Goal: Entertainment & Leisure: Consume media (video, audio)

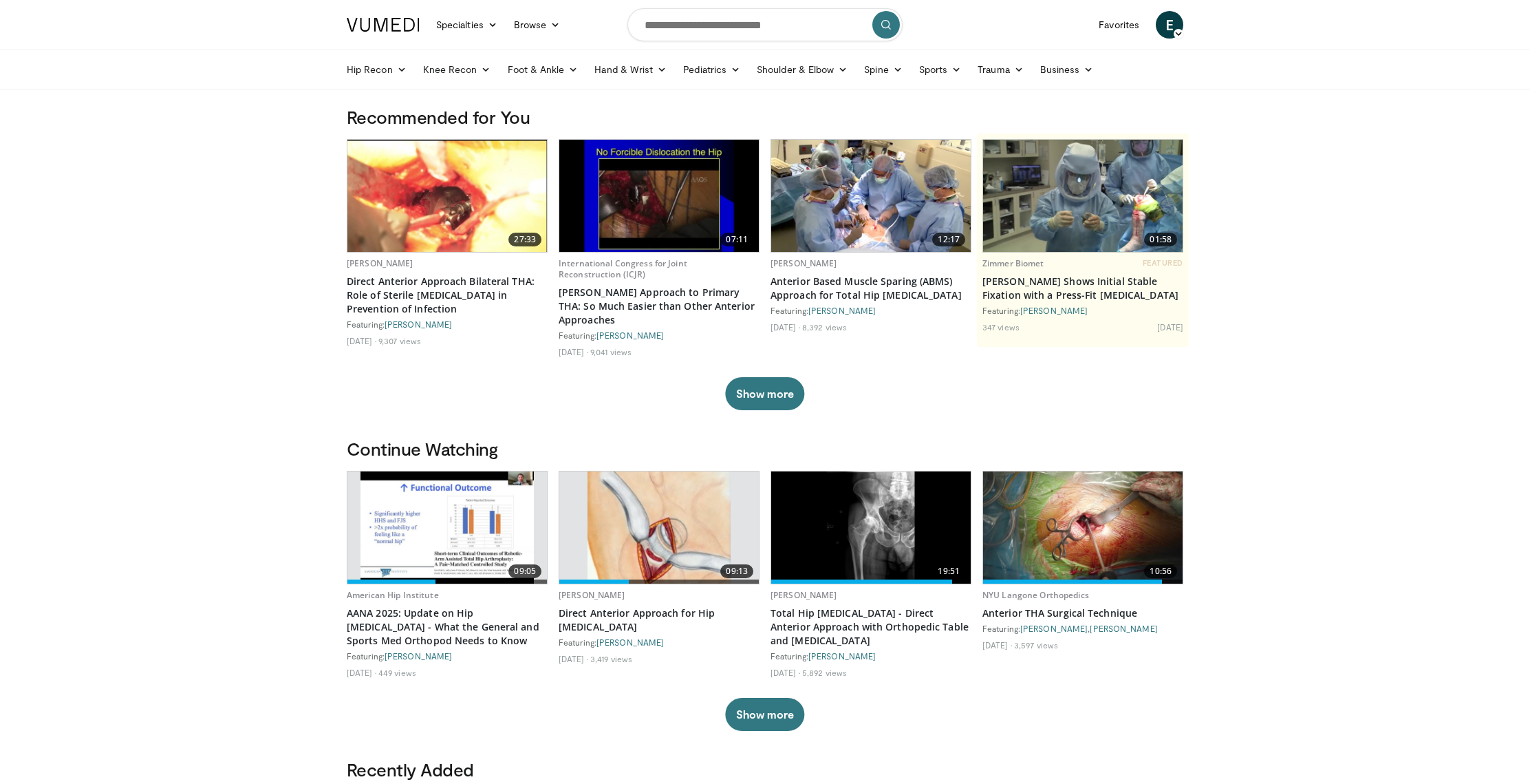
click at [684, 190] on img at bounding box center [659, 195] width 199 height 112
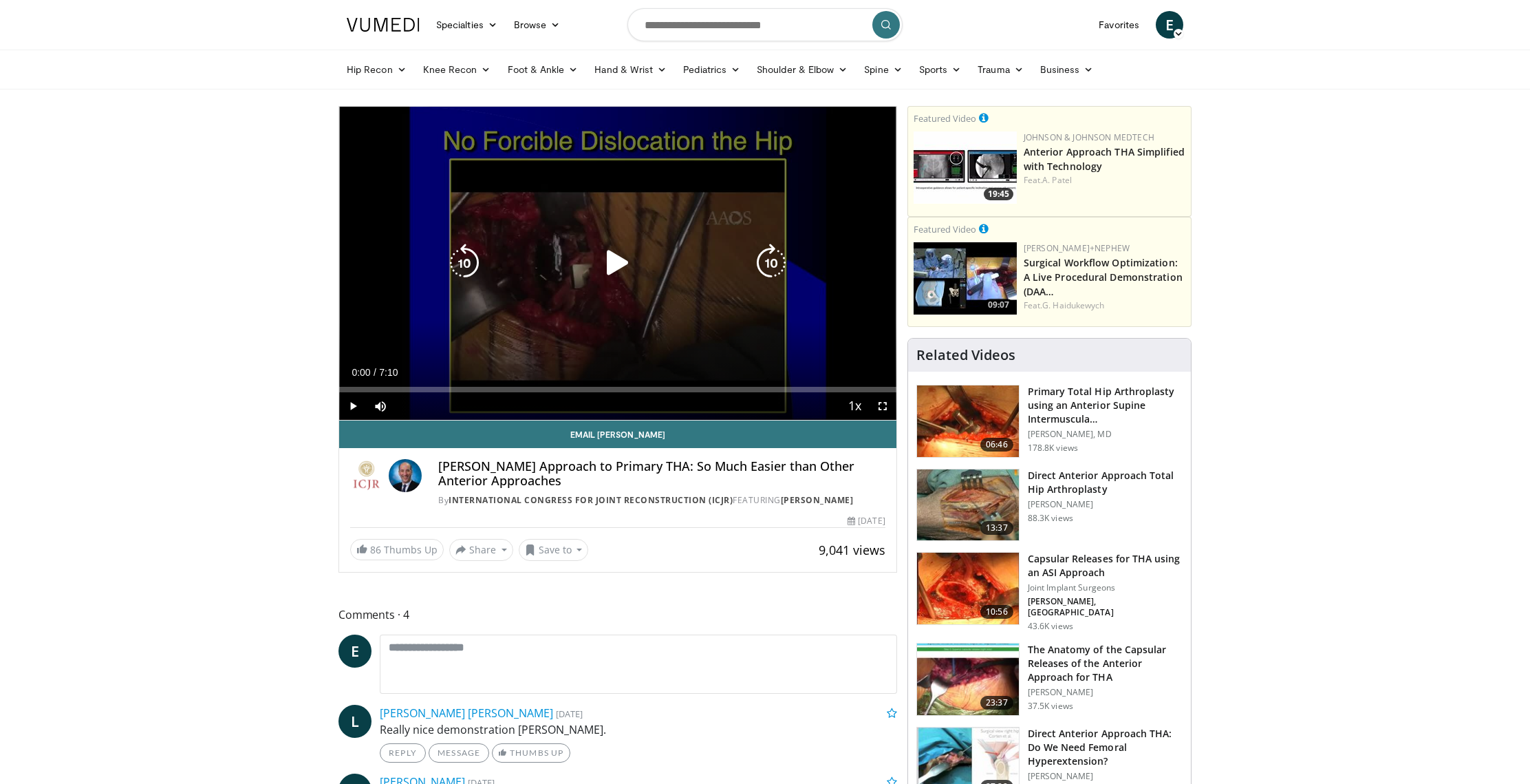
click at [620, 261] on icon "Video Player" at bounding box center [618, 263] width 39 height 39
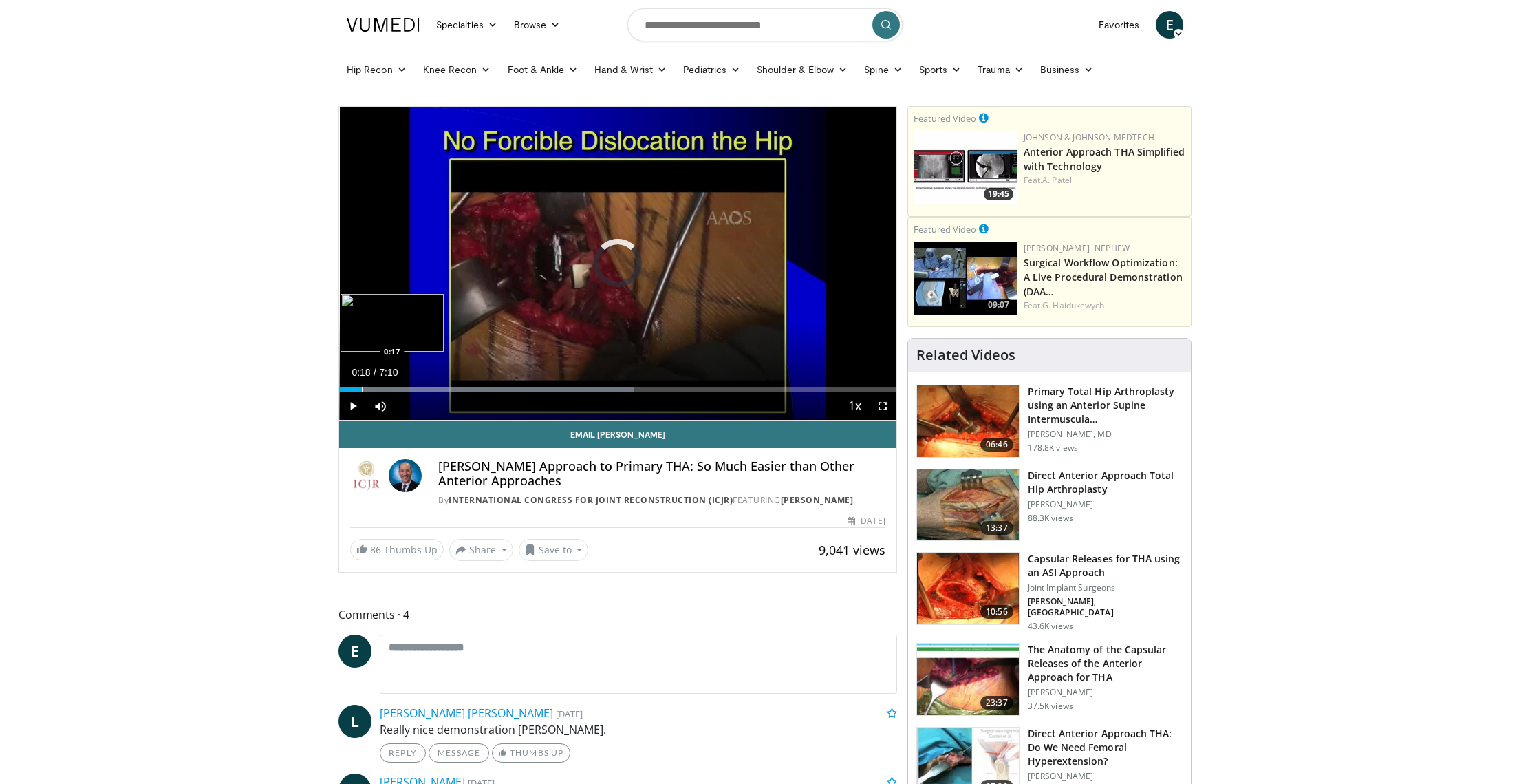
click at [363, 387] on div "Progress Bar" at bounding box center [363, 389] width 1 height 5
click at [379, 389] on div "Progress Bar" at bounding box center [380, 389] width 1 height 5
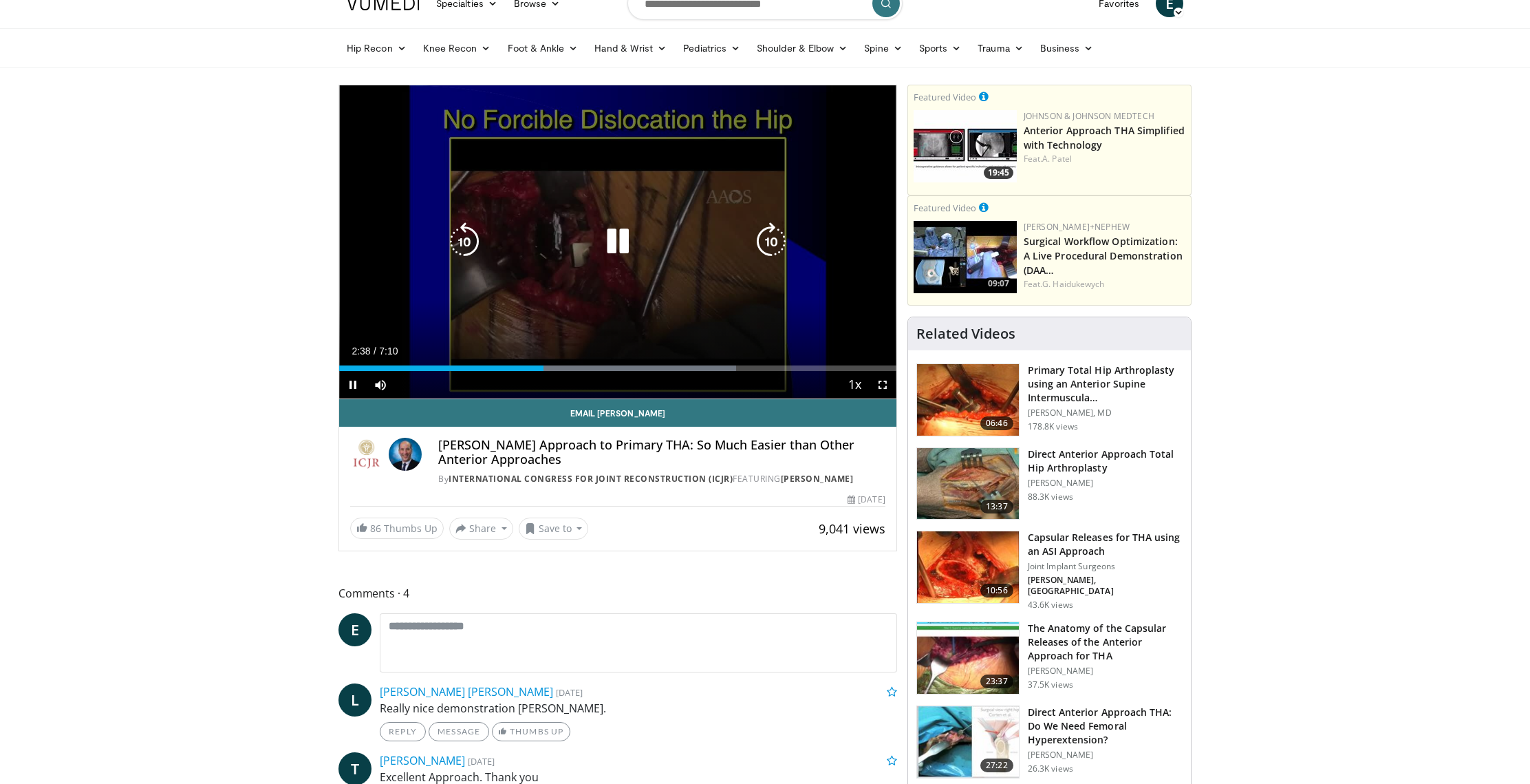
scroll to position [31, 0]
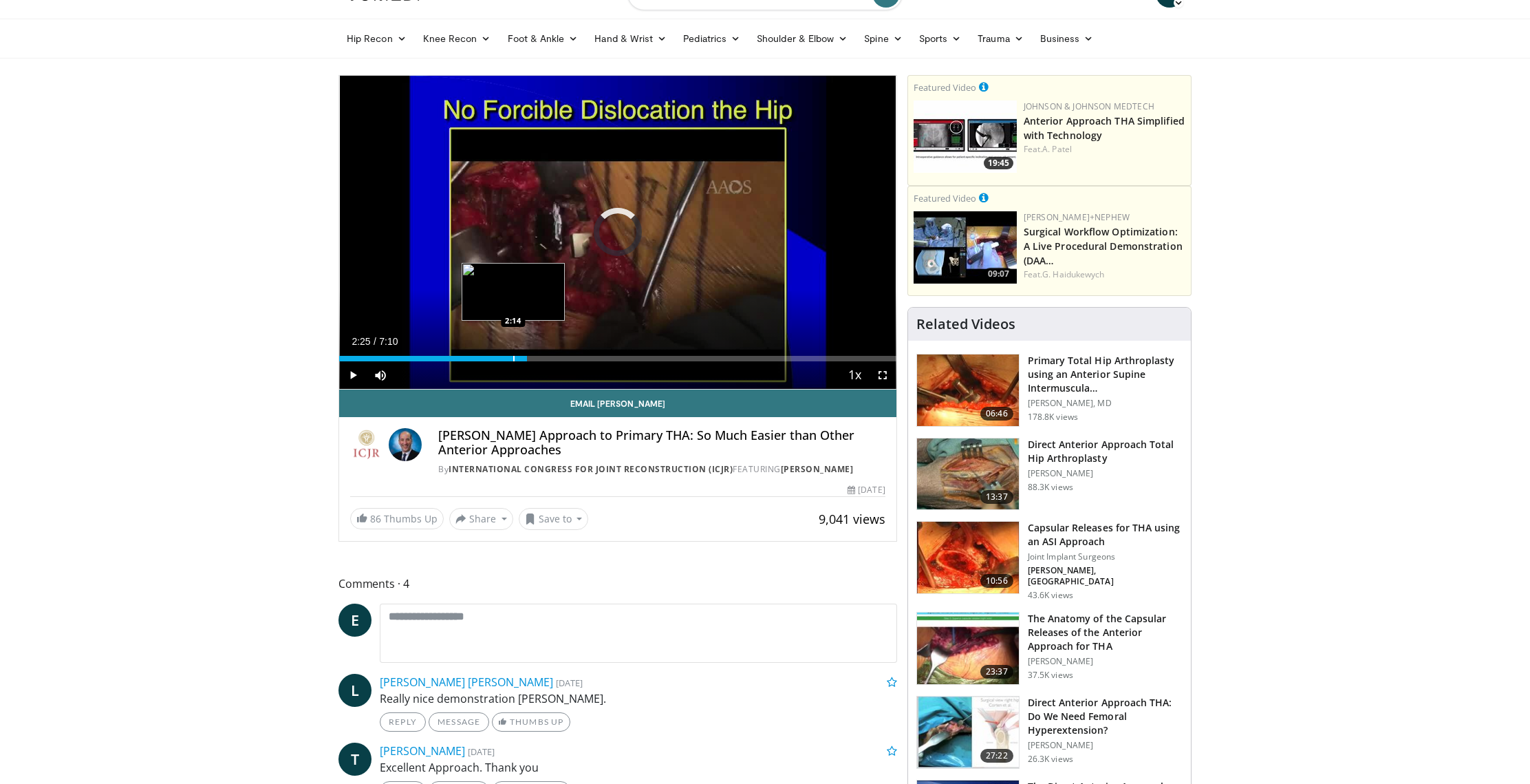
drag, startPoint x: 545, startPoint y: 358, endPoint x: 512, endPoint y: 357, distance: 33.0
click at [512, 357] on div "Loaded : 0.00% 2:15 2:14" at bounding box center [618, 358] width 557 height 5
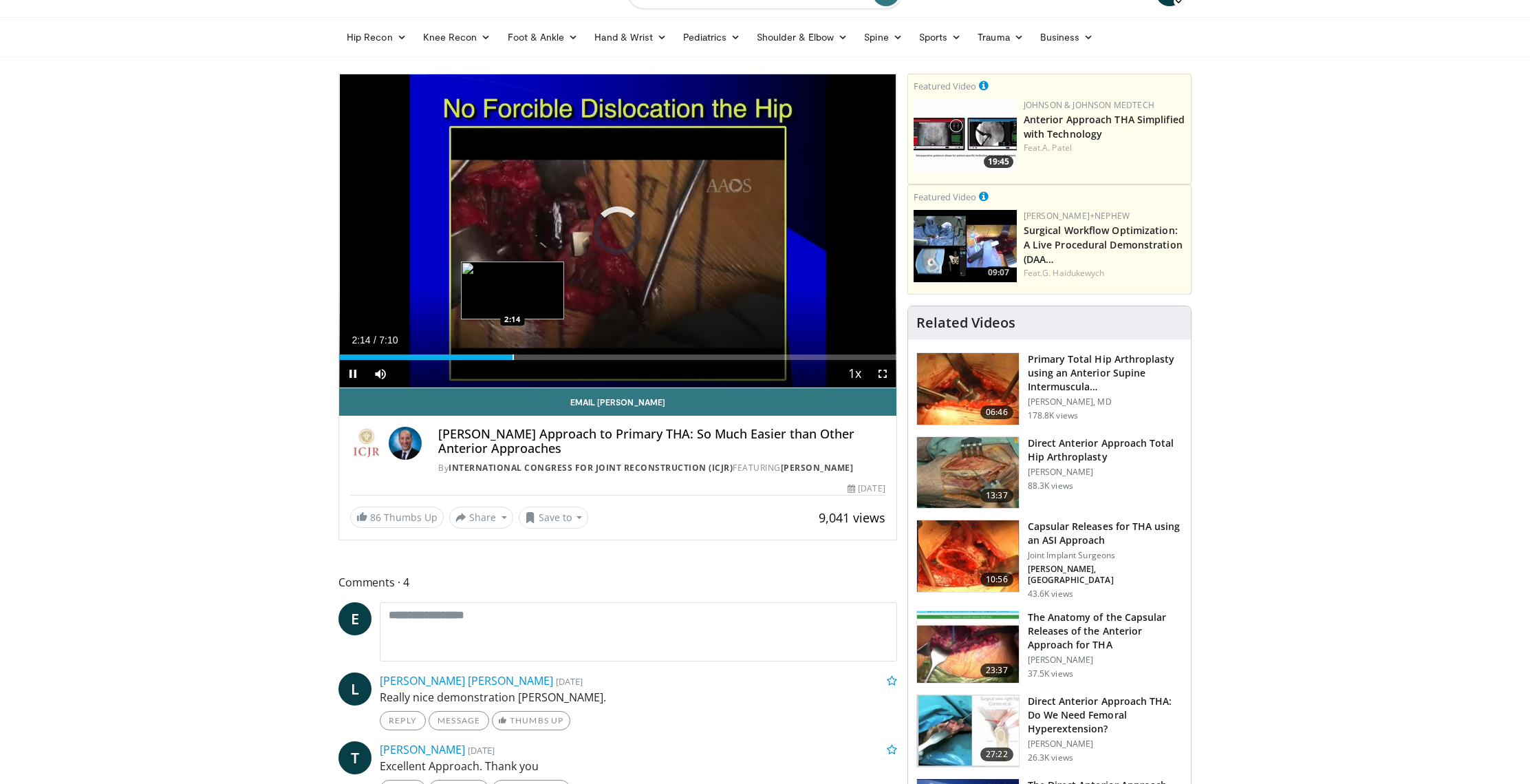
scroll to position [31, 0]
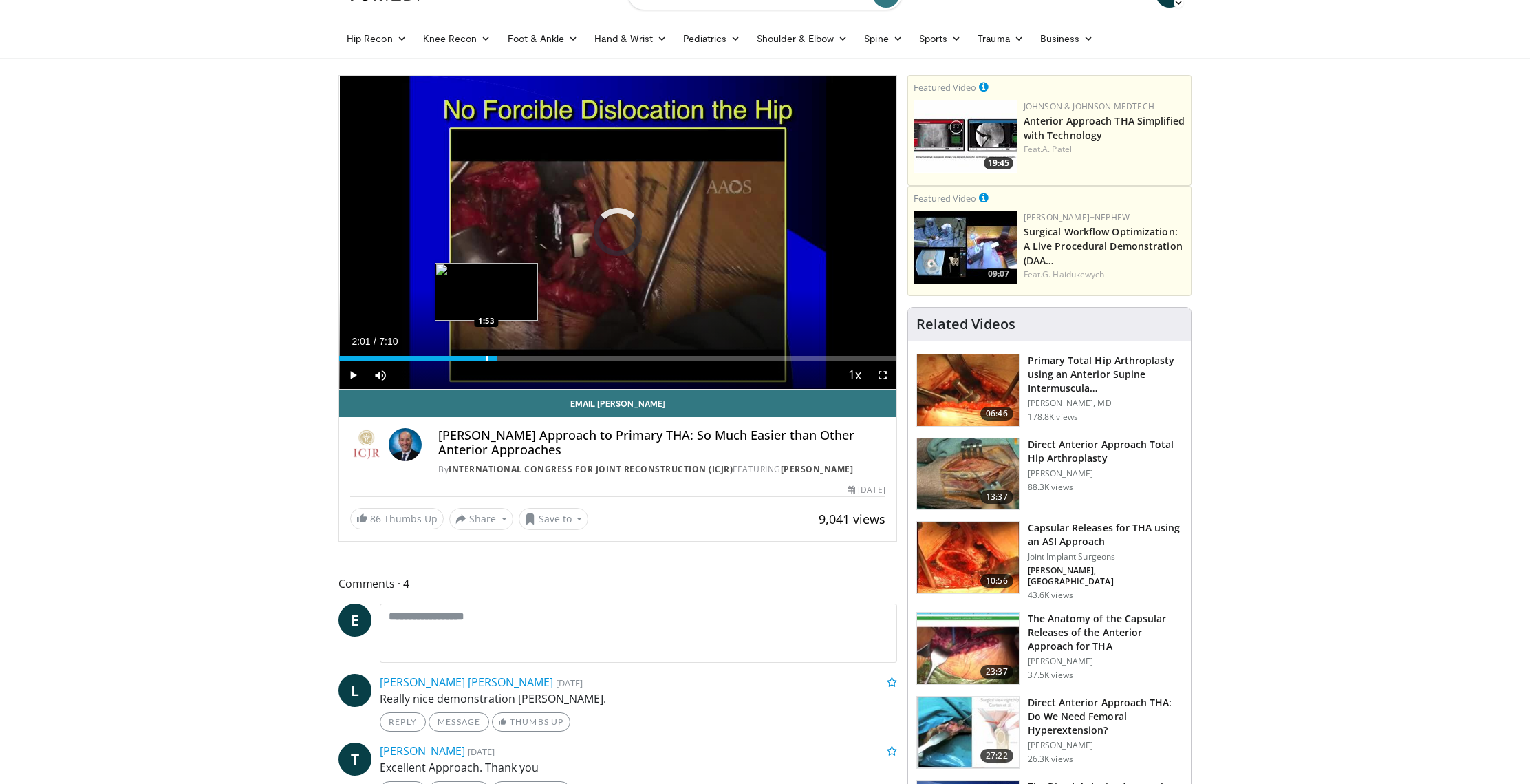
drag, startPoint x: 514, startPoint y: 356, endPoint x: 486, endPoint y: 353, distance: 28.2
click at [486, 353] on div "Loaded : 0.00% 1:53 1:53" at bounding box center [618, 355] width 557 height 13
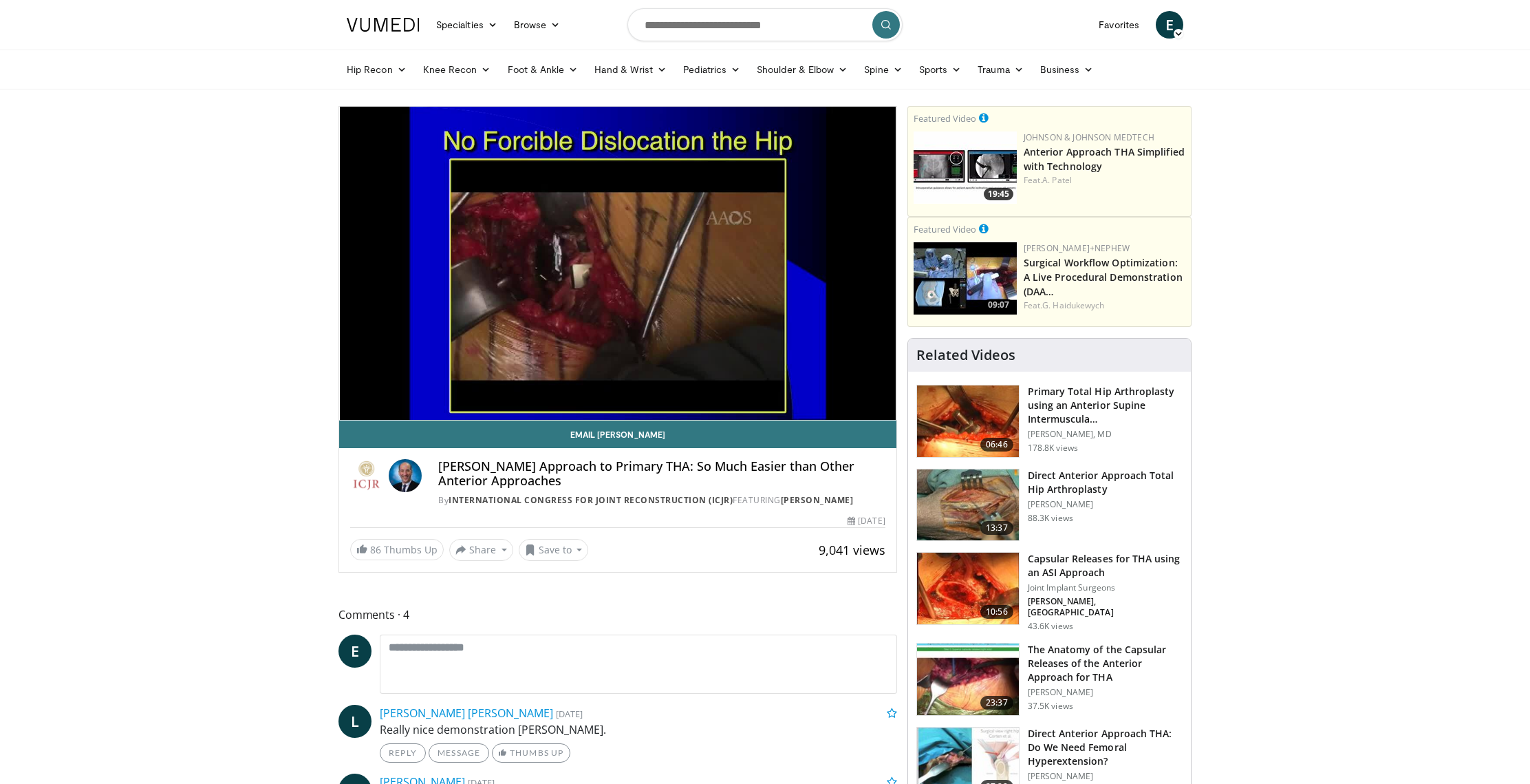
scroll to position [0, 0]
click at [669, 22] on input "Search topics, interventions" at bounding box center [765, 25] width 275 height 33
type input "**********"
click at [888, 21] on icon "submit" at bounding box center [886, 25] width 11 height 11
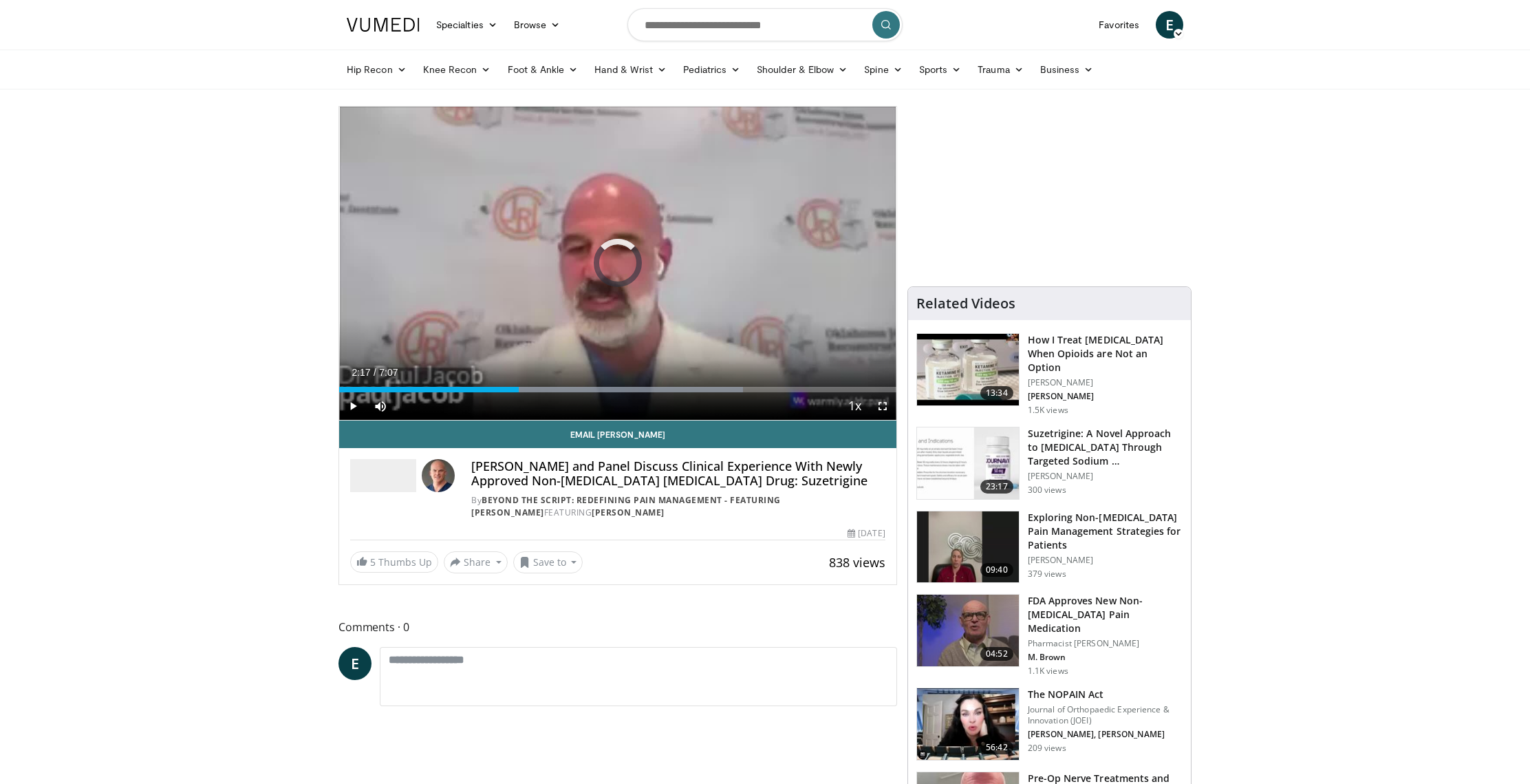
drag, startPoint x: 630, startPoint y: 390, endPoint x: 497, endPoint y: 377, distance: 133.6
click at [497, 392] on div "Current Time 2:17 / Duration 7:07 Play Skip Backward Skip Forward Mute Loaded :…" at bounding box center [618, 406] width 557 height 28
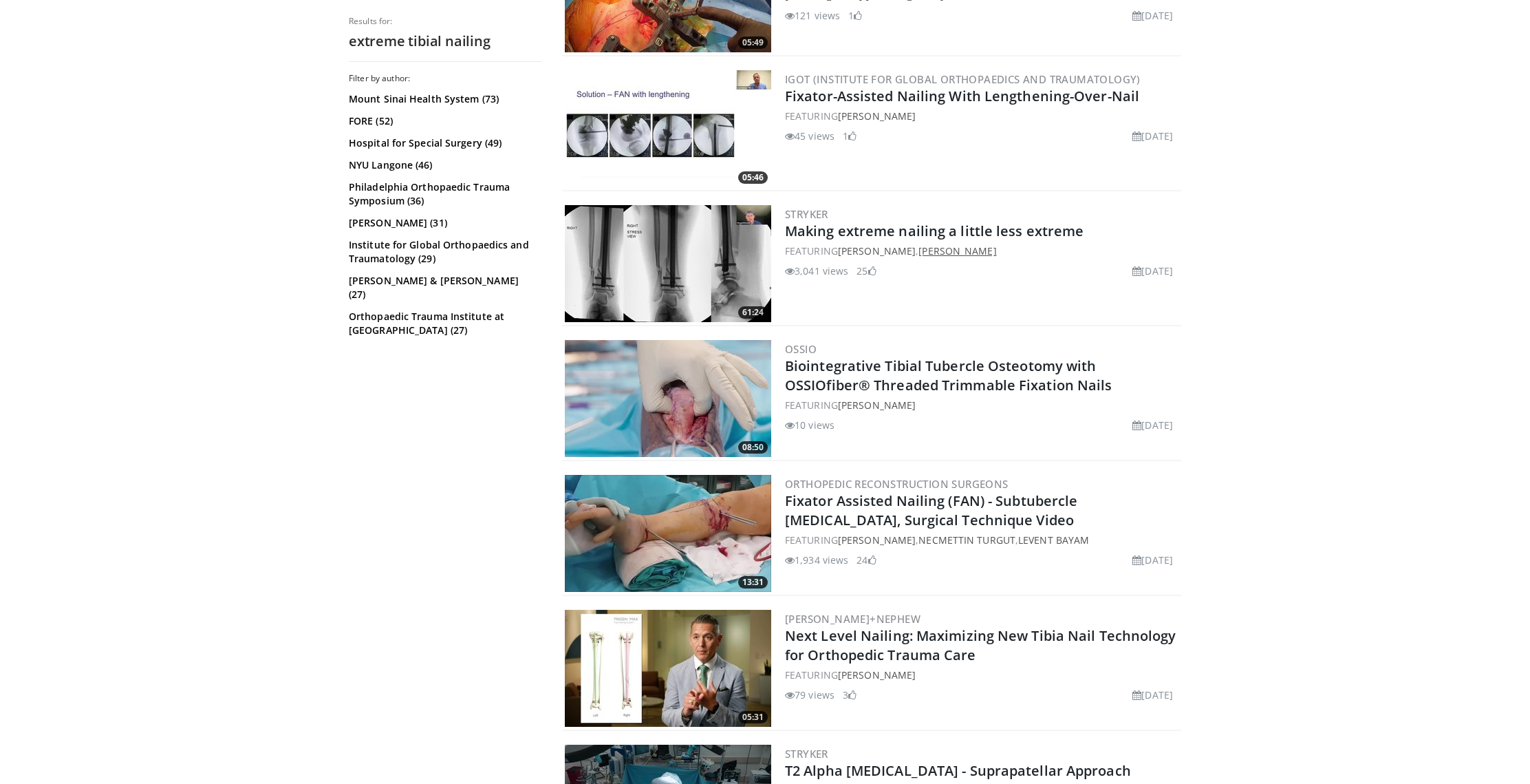
scroll to position [756, 0]
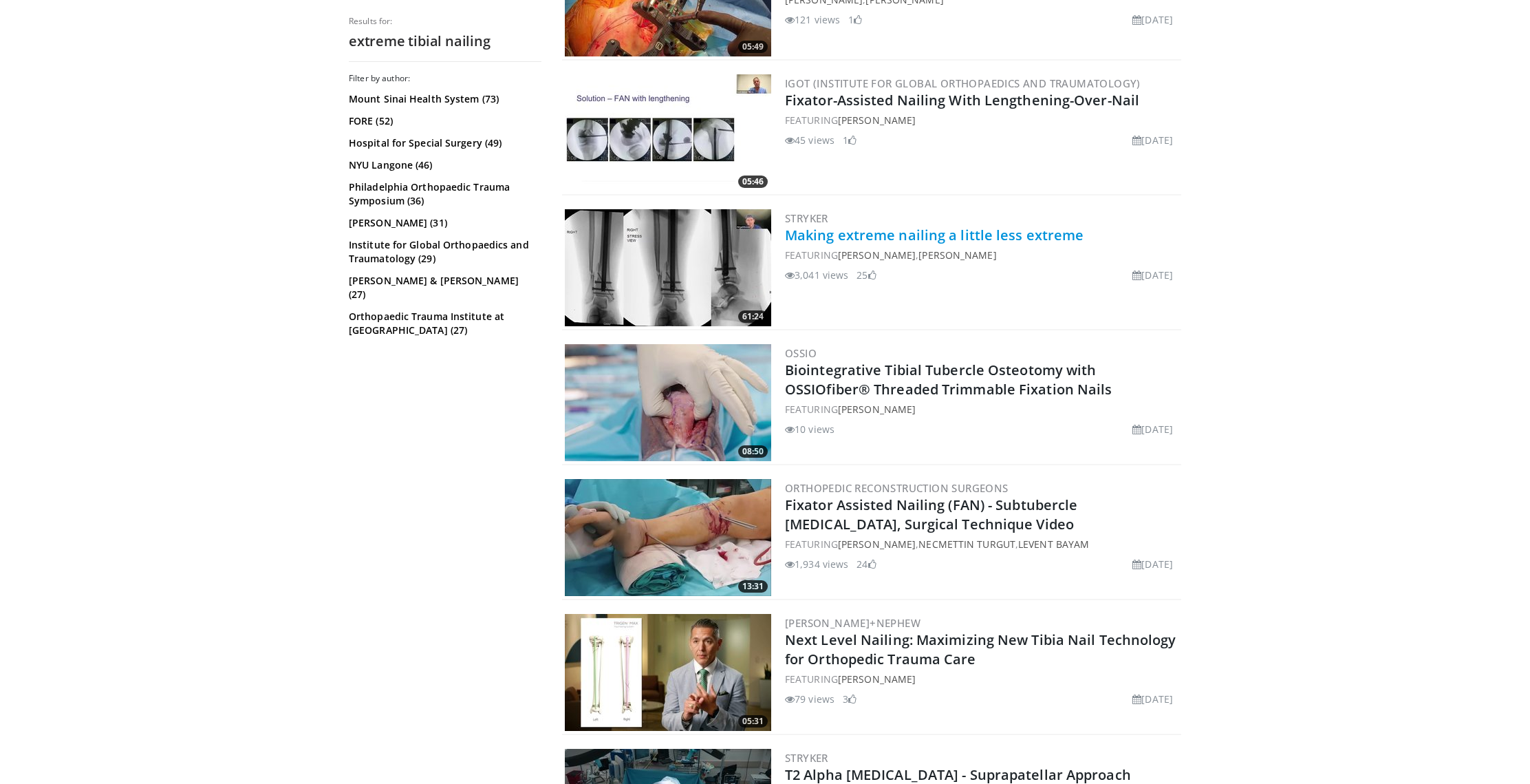
click at [938, 235] on link "Making extreme nailing a little less extreme" at bounding box center [934, 235] width 298 height 19
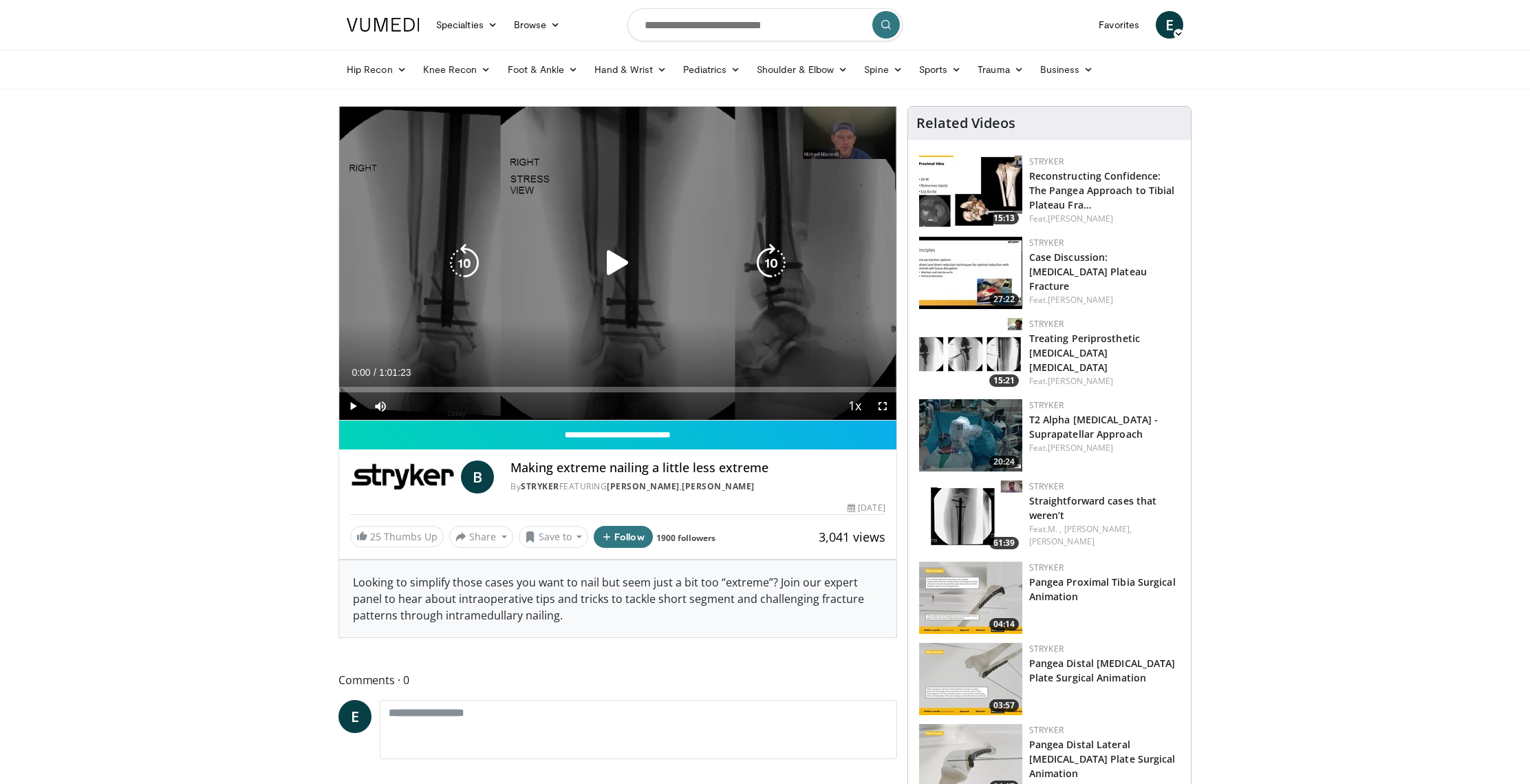
click at [614, 266] on icon "Video Player" at bounding box center [618, 263] width 39 height 39
click at [759, 266] on icon "Video Player" at bounding box center [771, 263] width 39 height 39
click at [766, 262] on icon "Video Player" at bounding box center [771, 263] width 39 height 39
click at [765, 265] on icon "Video Player" at bounding box center [771, 263] width 39 height 39
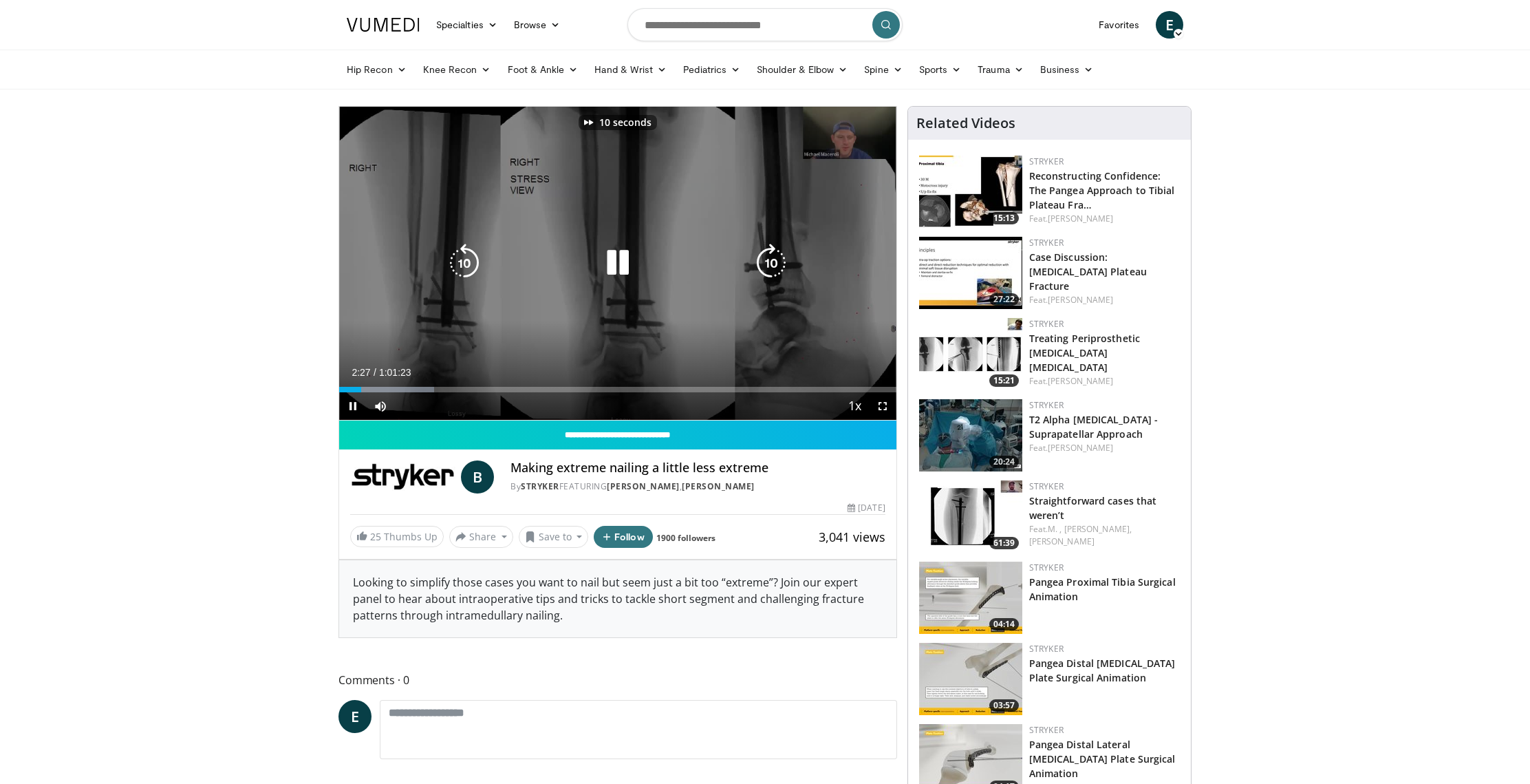
click at [765, 265] on icon "Video Player" at bounding box center [771, 263] width 39 height 39
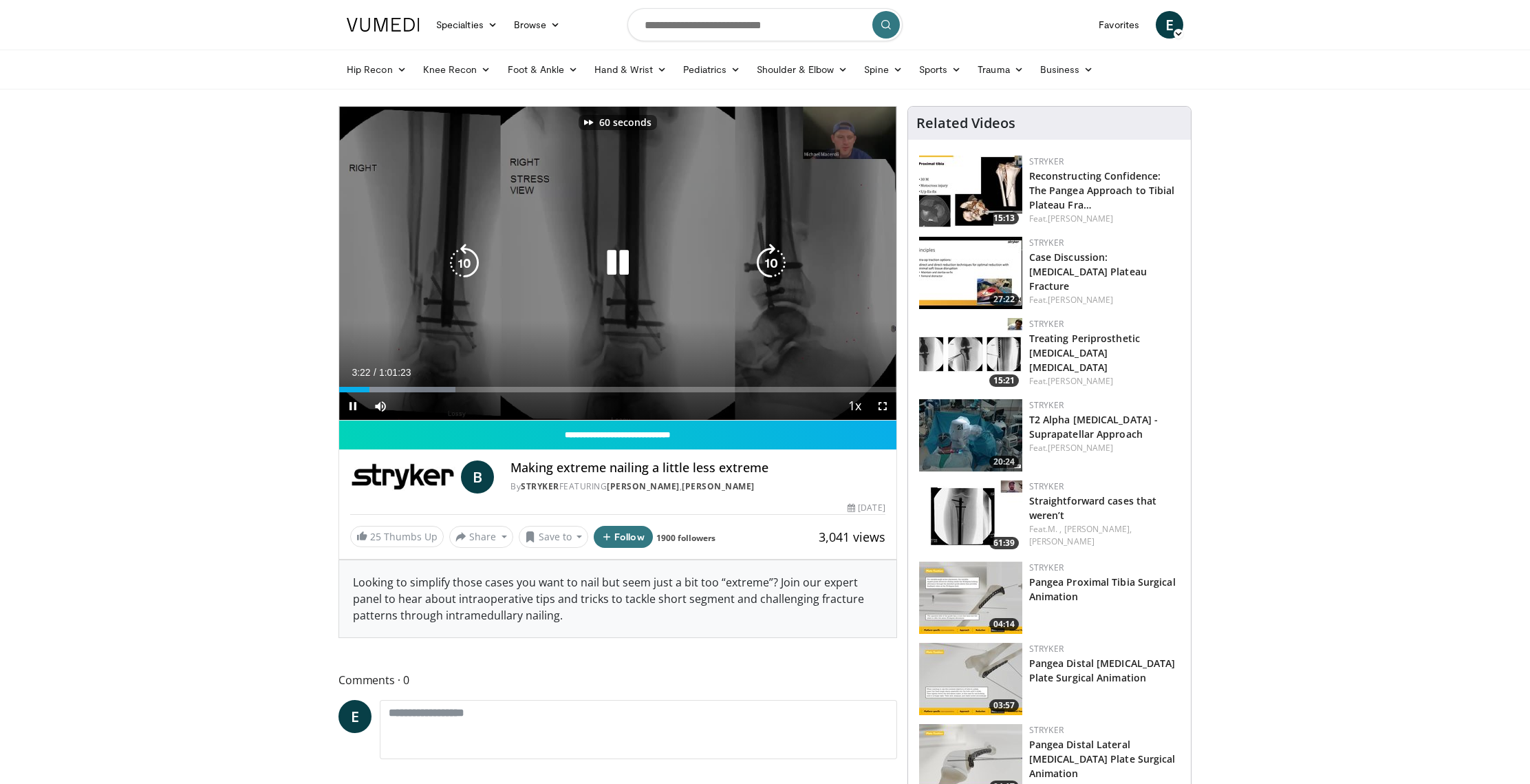
click at [765, 265] on icon "Video Player" at bounding box center [771, 263] width 39 height 39
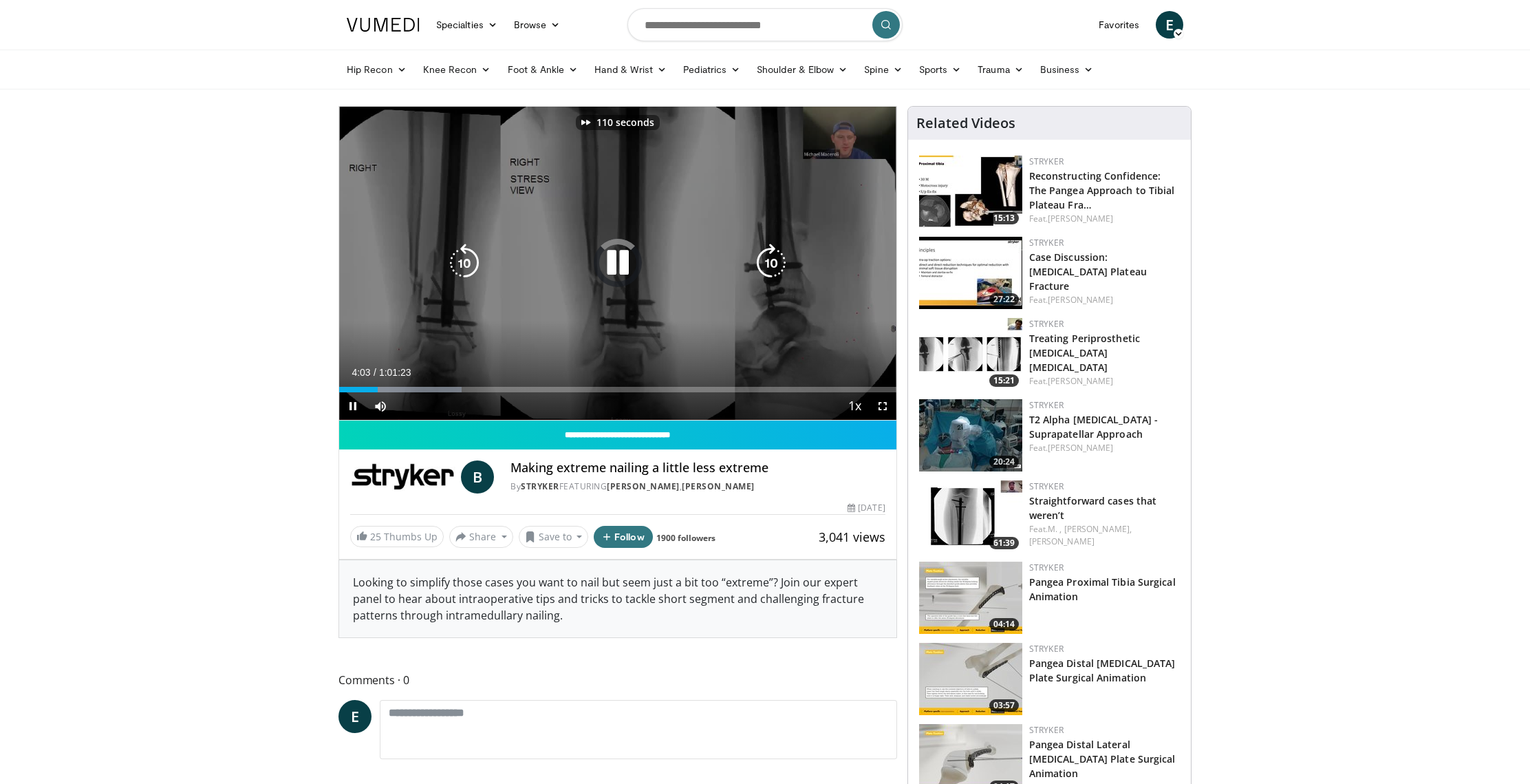
click at [765, 265] on icon "Video Player" at bounding box center [771, 263] width 39 height 39
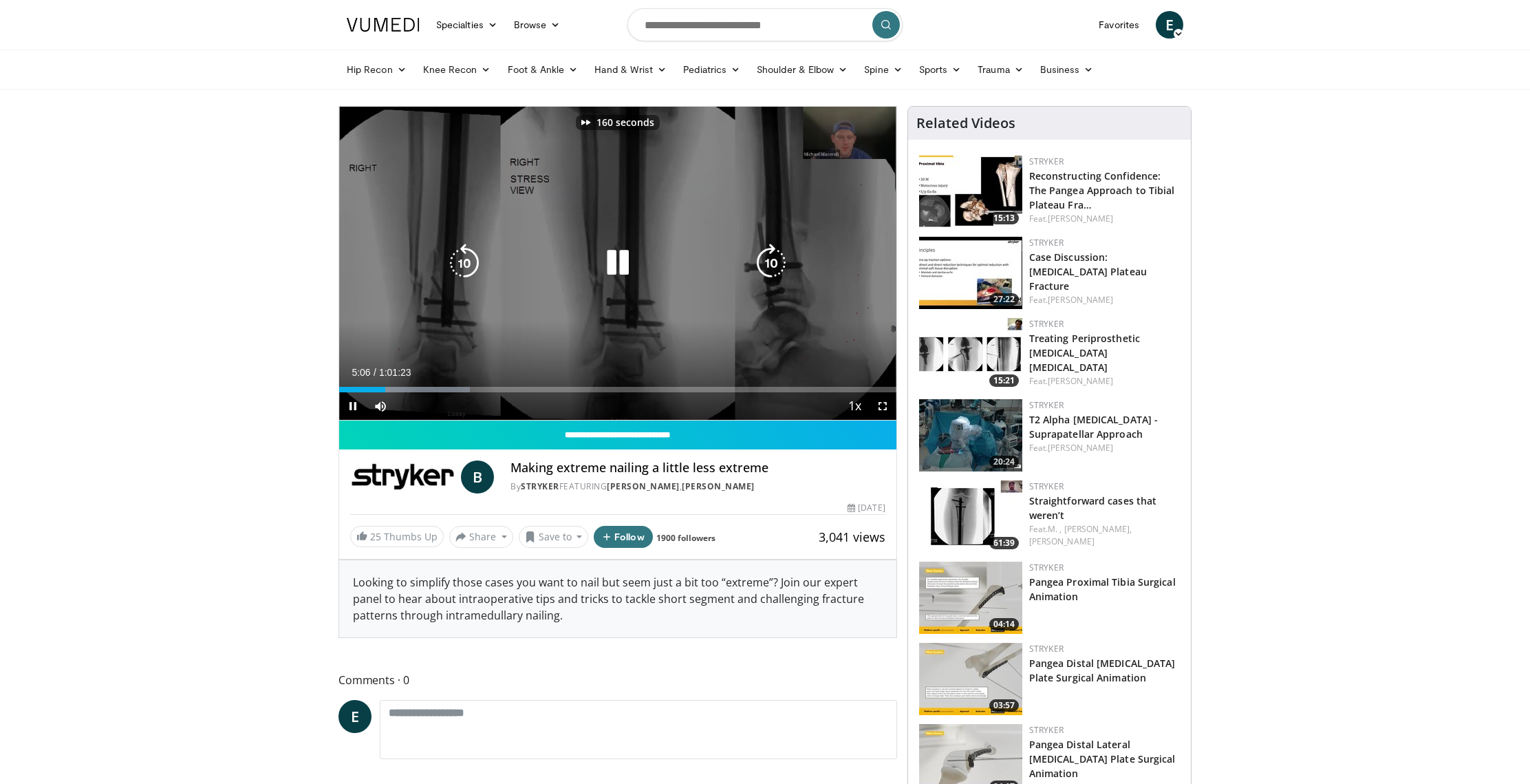
click at [765, 265] on icon "Video Player" at bounding box center [771, 263] width 39 height 39
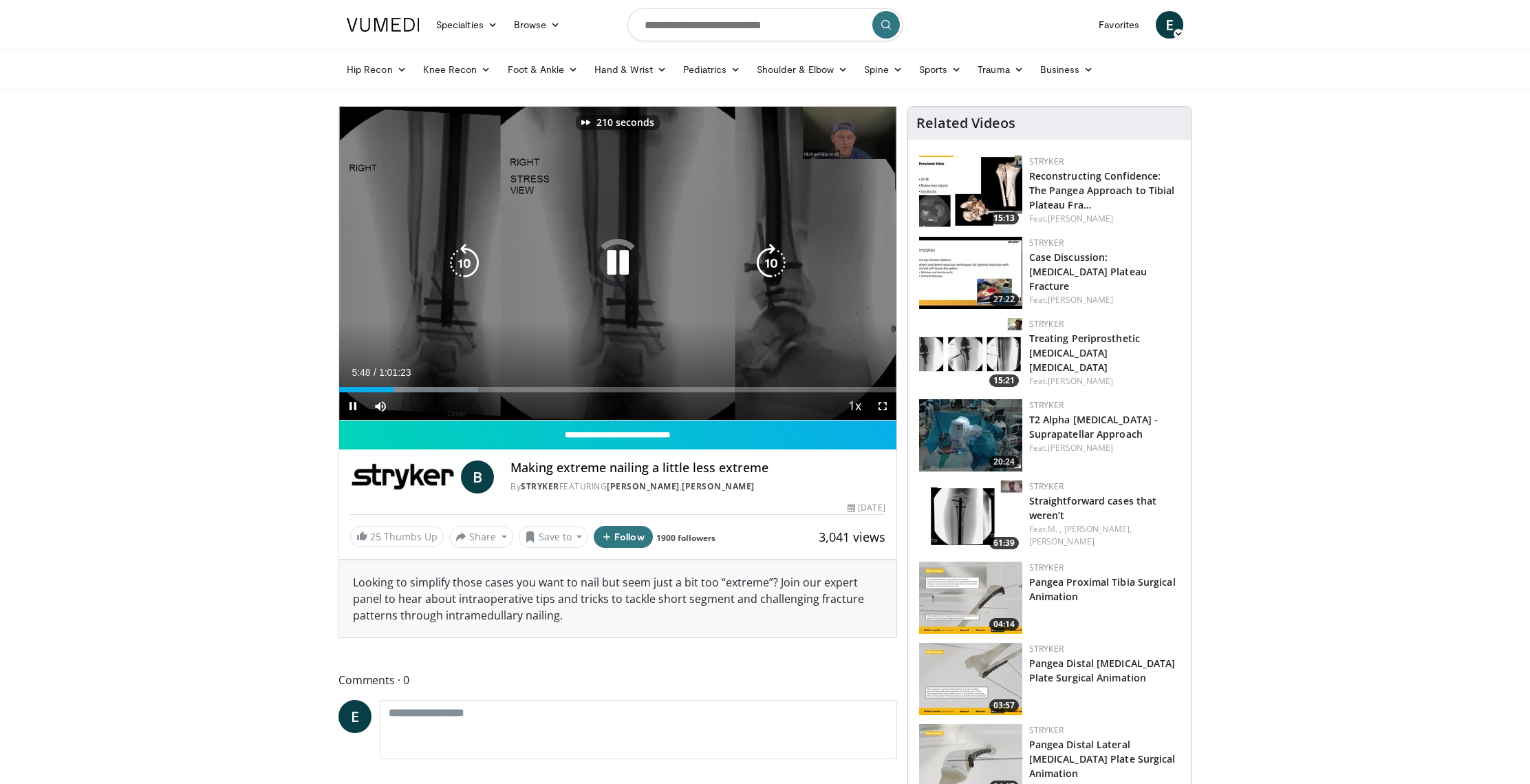
click at [765, 265] on icon "Video Player" at bounding box center [771, 263] width 39 height 39
click at [765, 265] on icon "Video Player" at bounding box center [771, 263] width 39 height 39
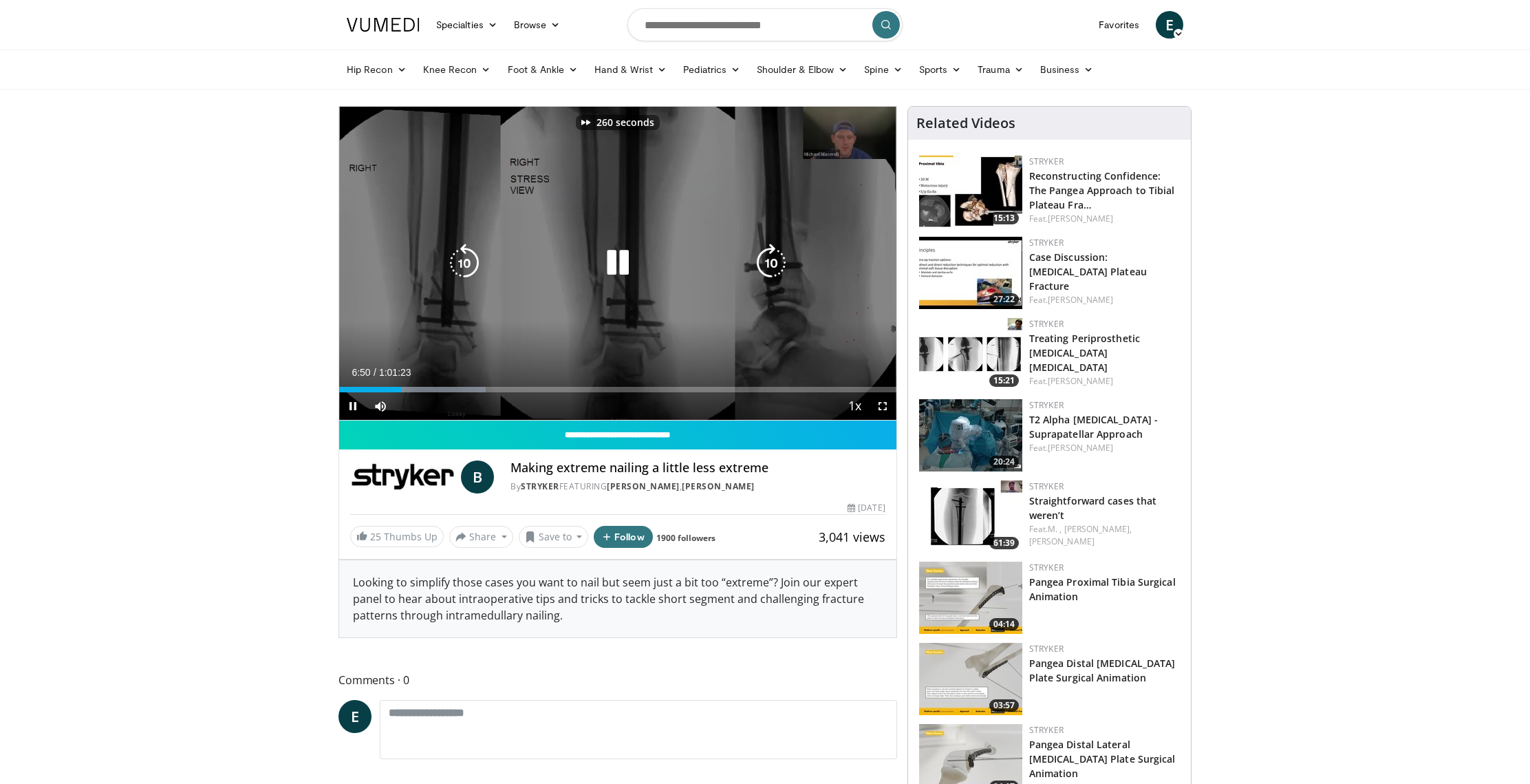
click at [765, 265] on icon "Video Player" at bounding box center [771, 263] width 39 height 39
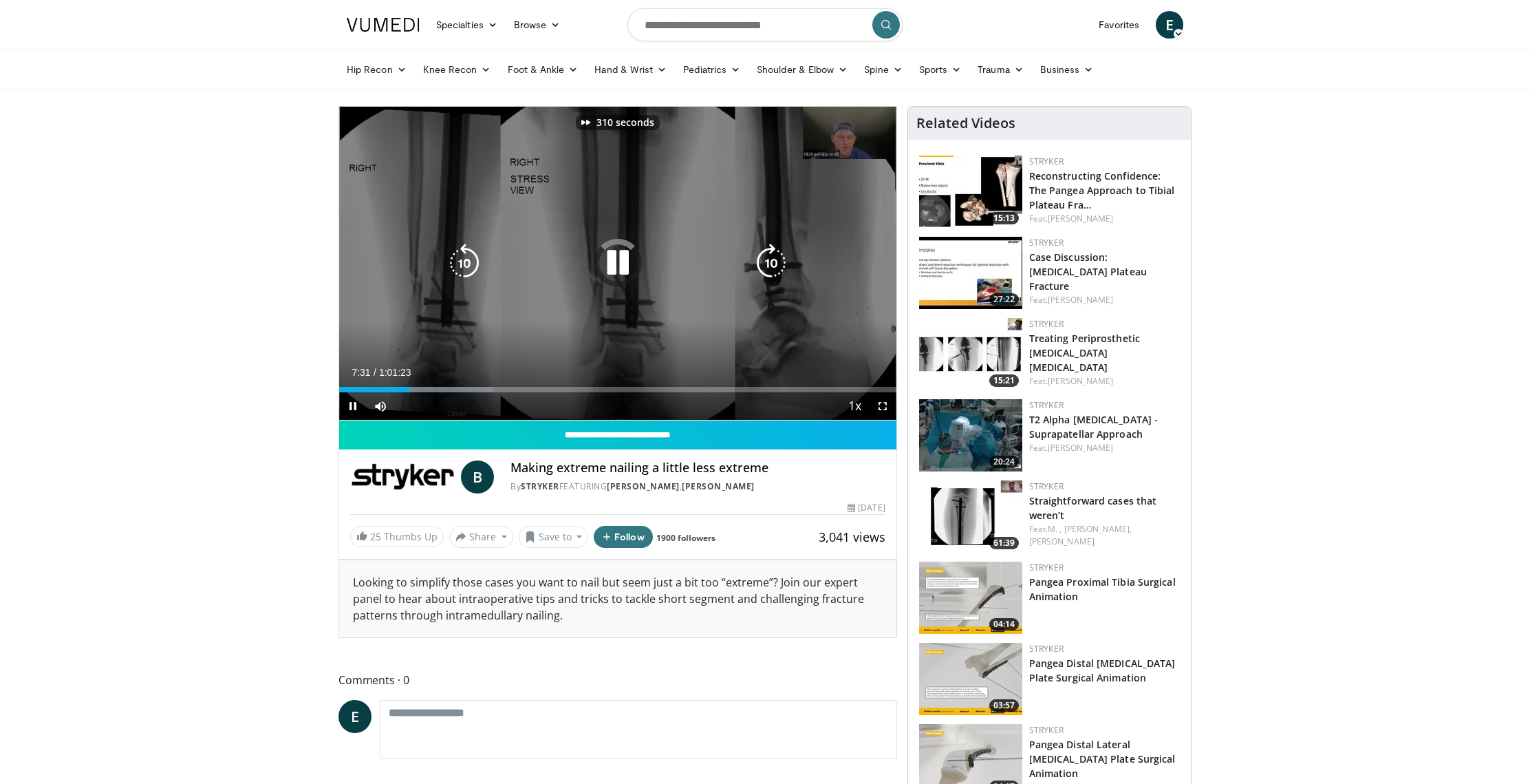
click at [765, 265] on icon "Video Player" at bounding box center [771, 263] width 39 height 39
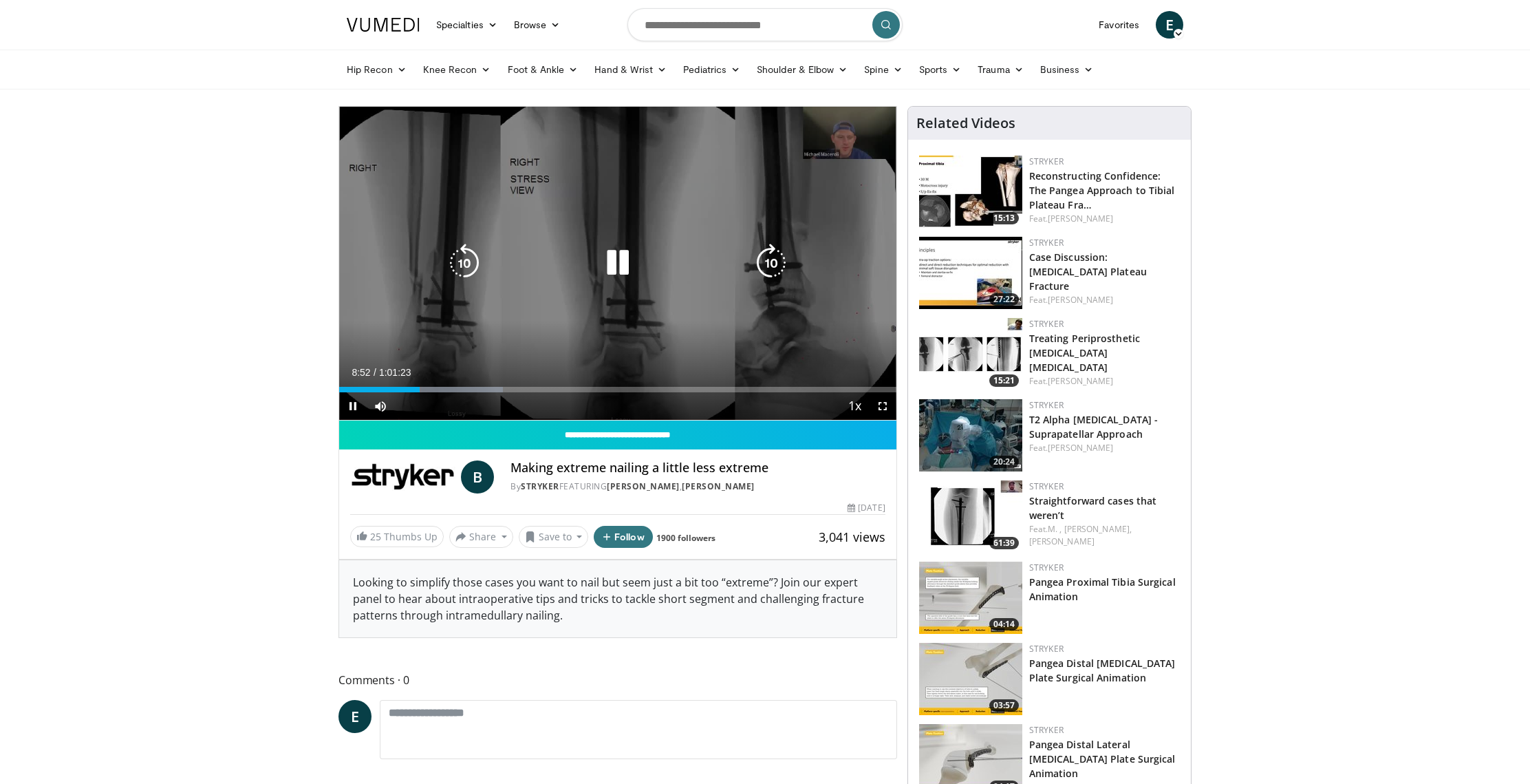
click at [764, 263] on icon "Video Player" at bounding box center [771, 263] width 39 height 39
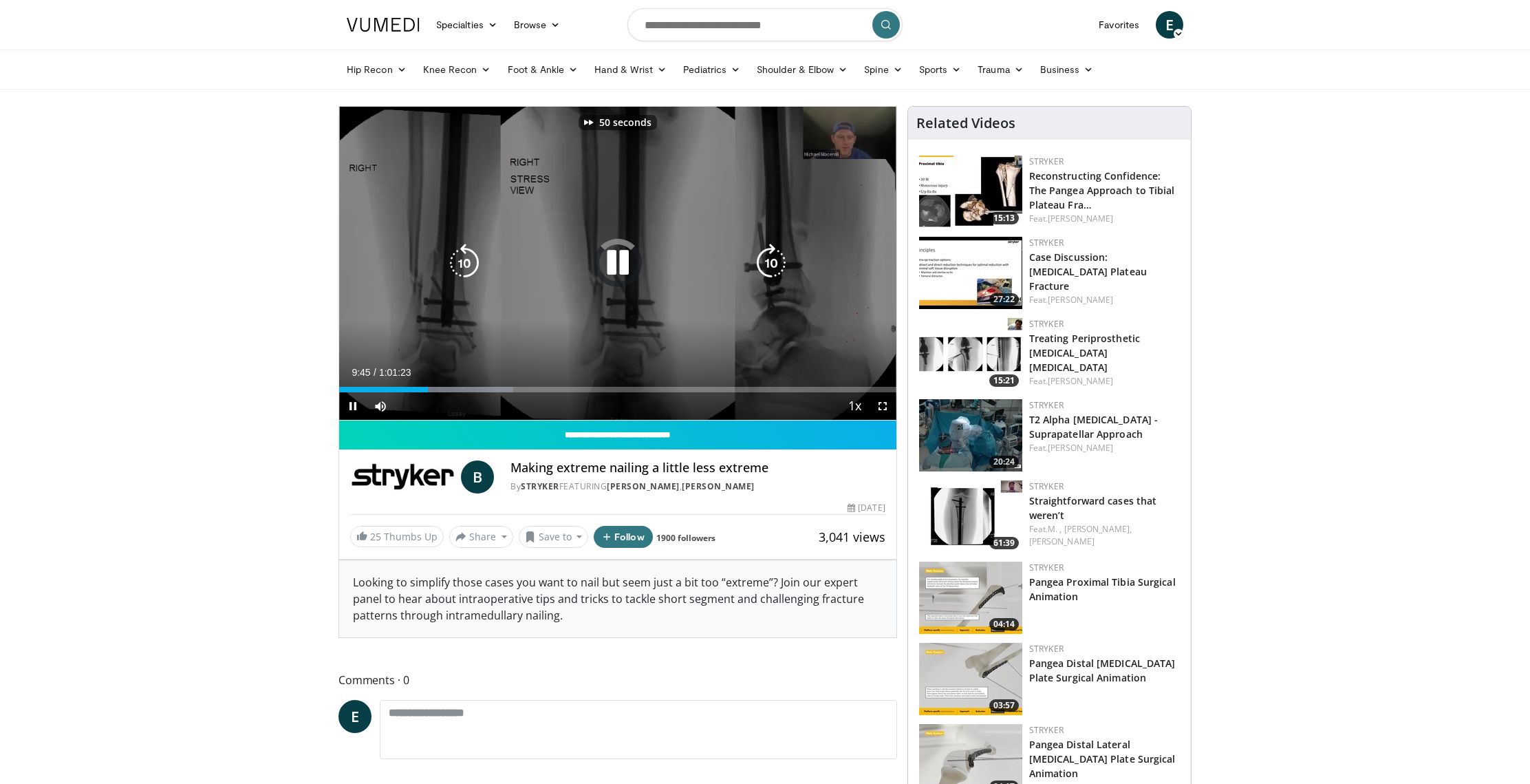
click at [764, 263] on icon "Video Player" at bounding box center [771, 263] width 39 height 39
click at [774, 265] on icon "Video Player" at bounding box center [771, 263] width 39 height 39
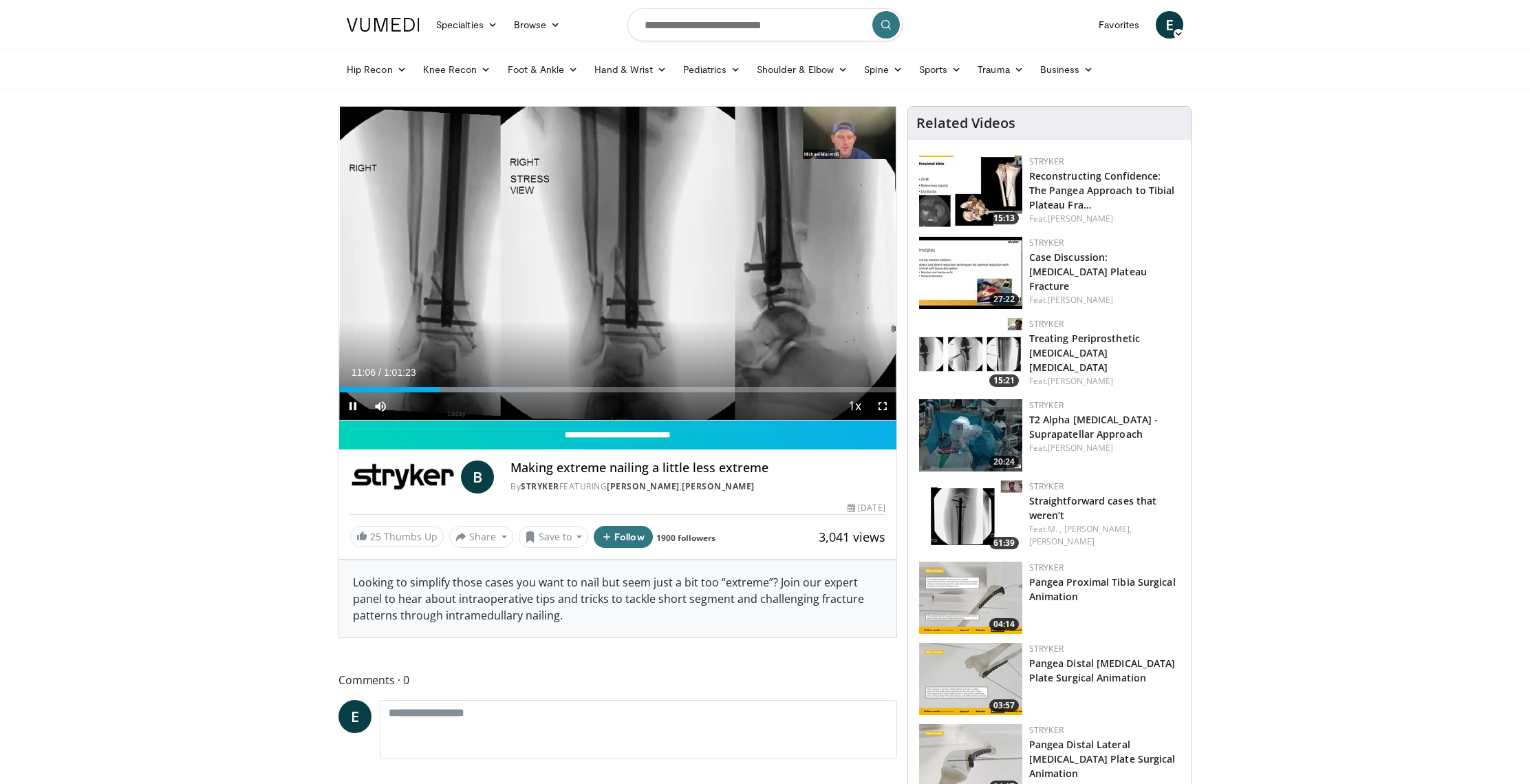
click at [774, 265] on div "20 seconds Tap to unmute" at bounding box center [618, 263] width 557 height 313
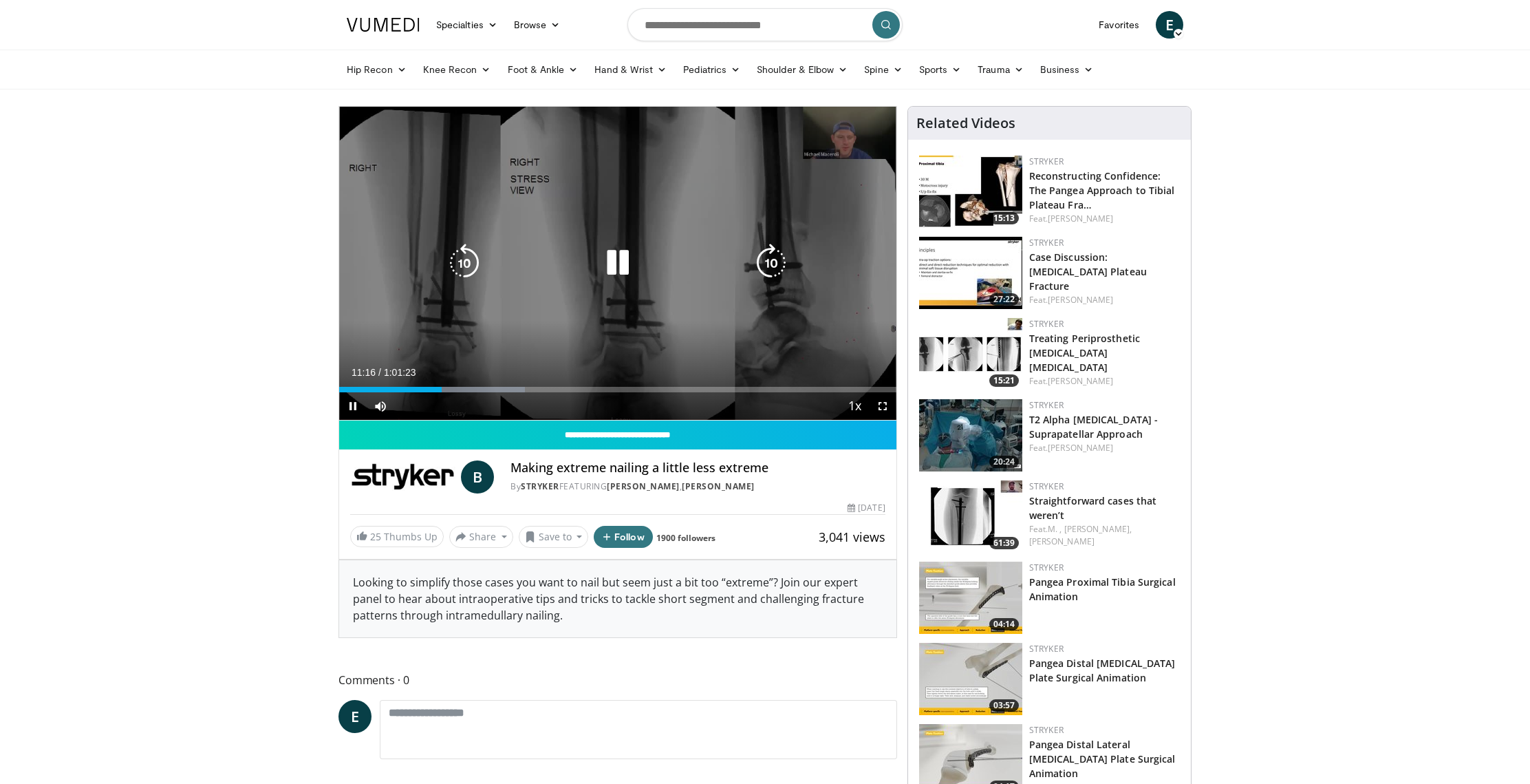
click at [775, 273] on icon "Video Player" at bounding box center [771, 263] width 39 height 39
click at [764, 270] on icon "Video Player" at bounding box center [771, 263] width 39 height 39
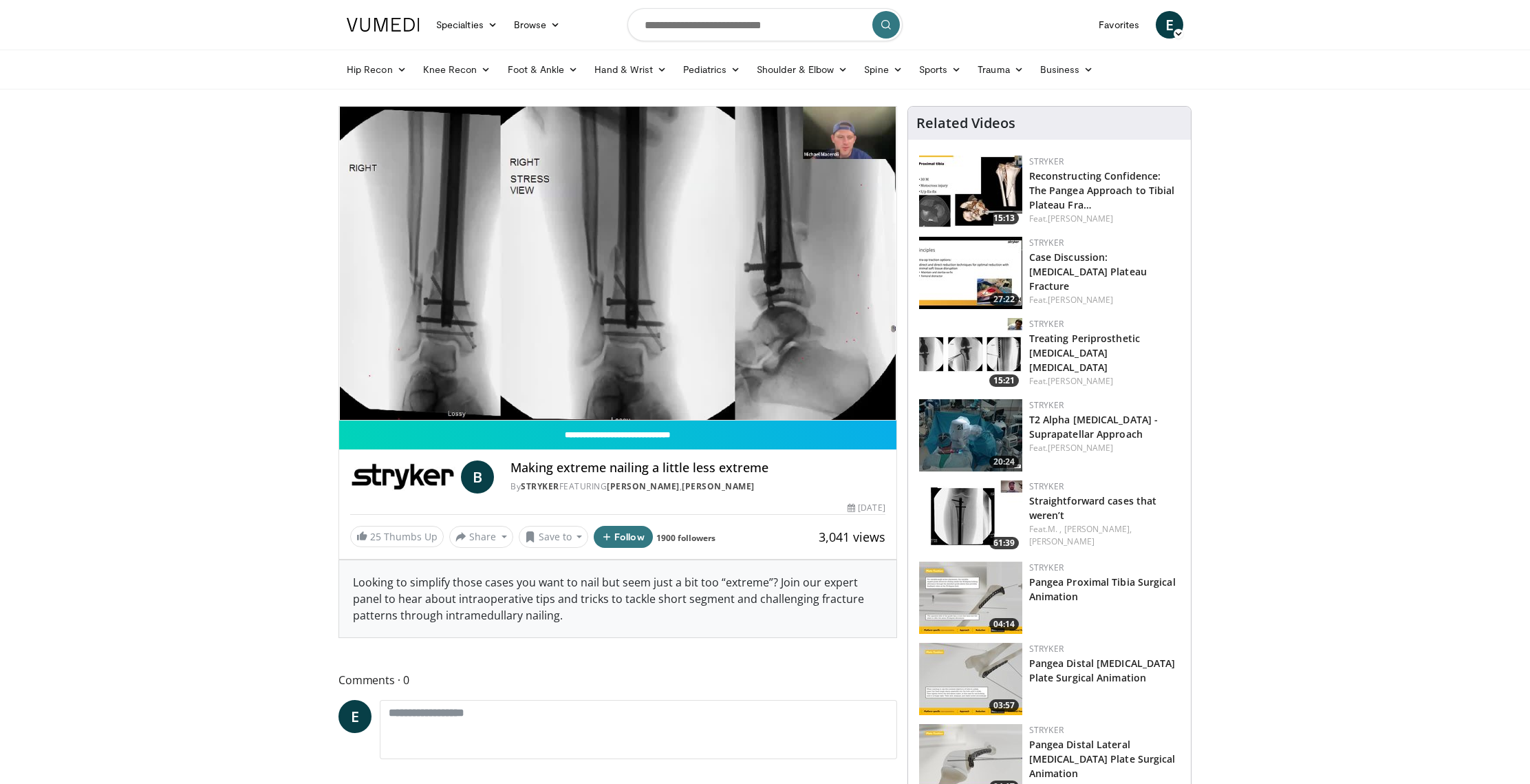
click at [764, 270] on div "40 seconds Tap to unmute" at bounding box center [618, 263] width 557 height 313
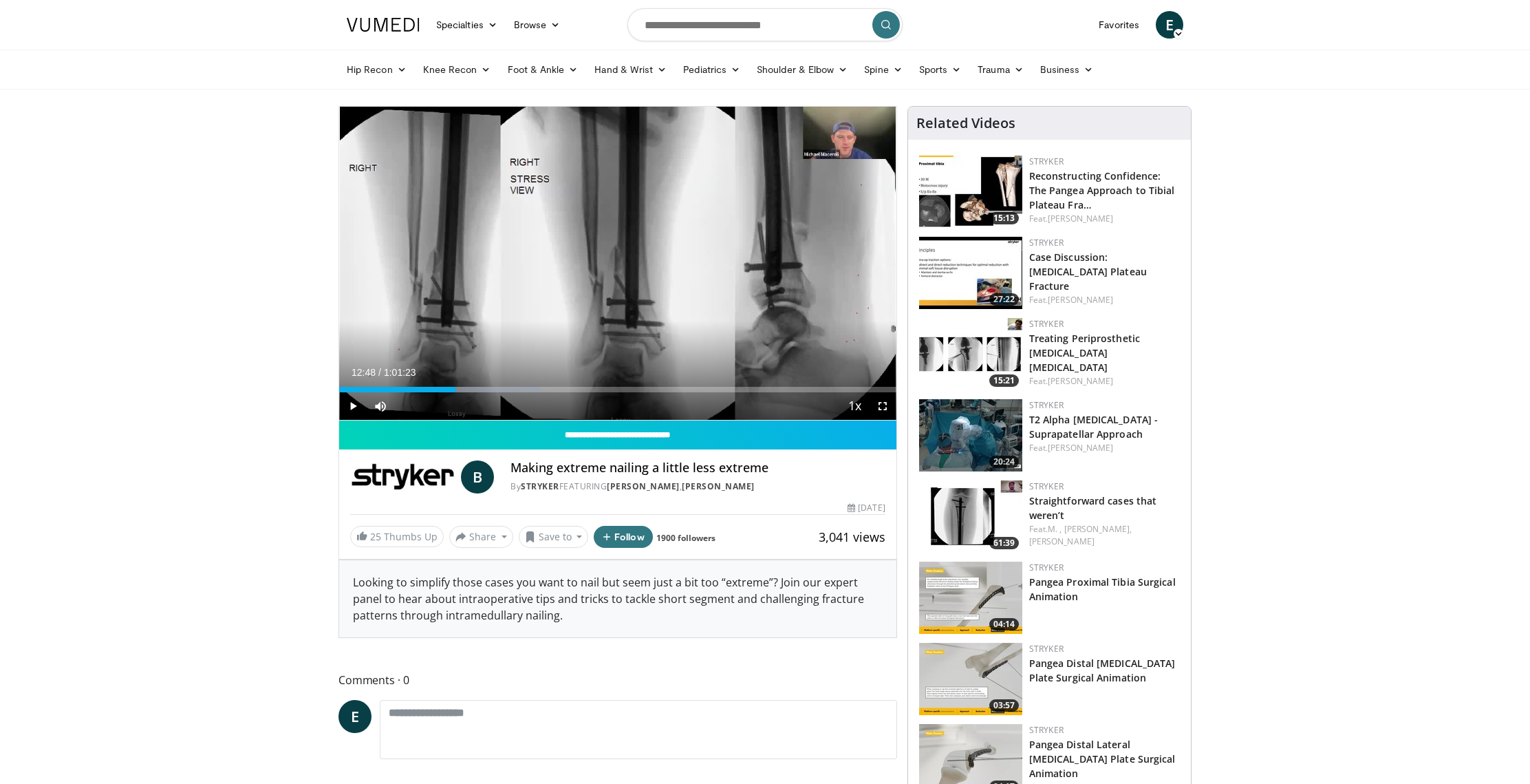
click at [764, 270] on div "40 seconds Tap to unmute" at bounding box center [618, 263] width 557 height 313
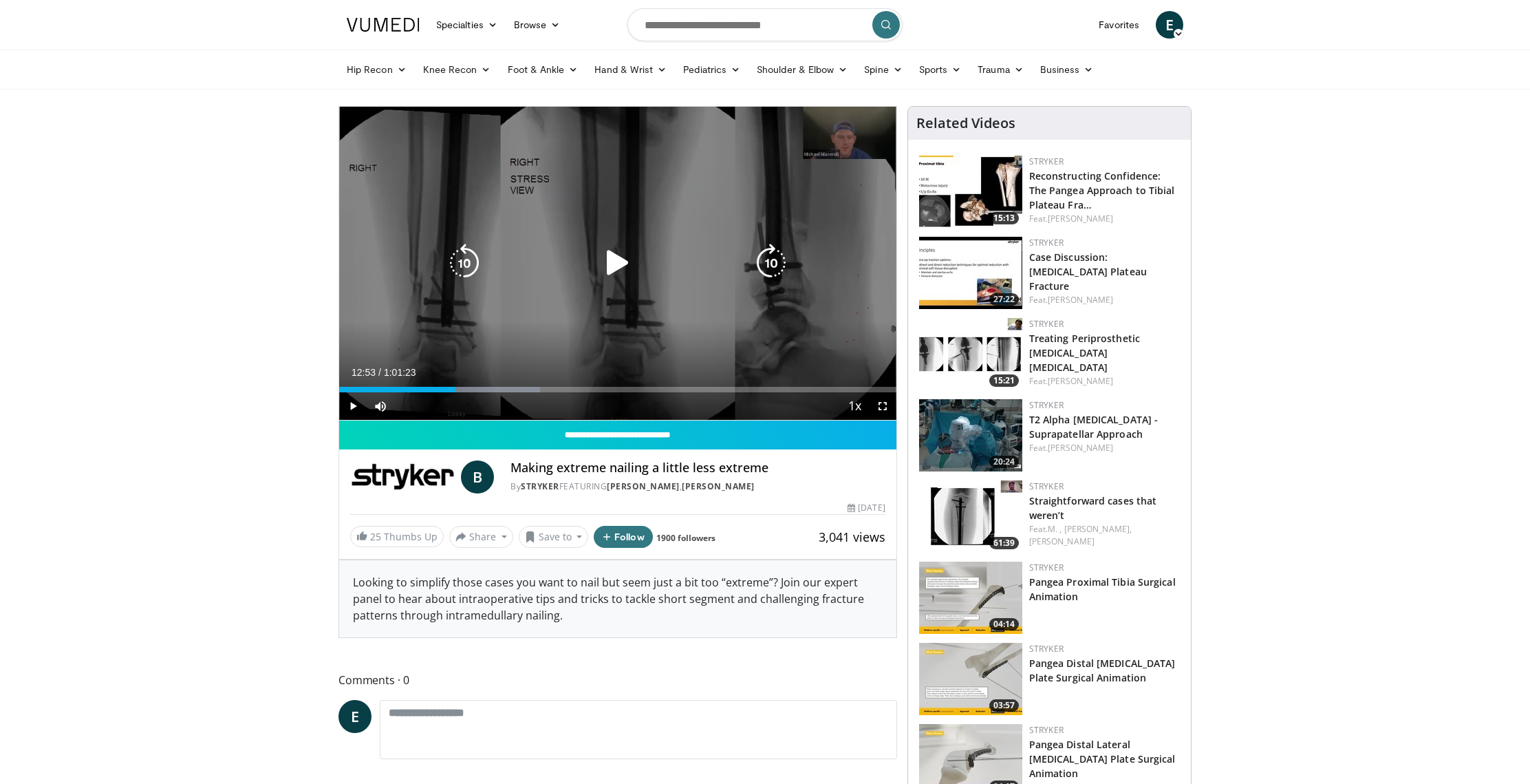
click at [764, 270] on icon "Video Player" at bounding box center [771, 263] width 39 height 39
click at [763, 270] on icon "Video Player" at bounding box center [771, 263] width 39 height 39
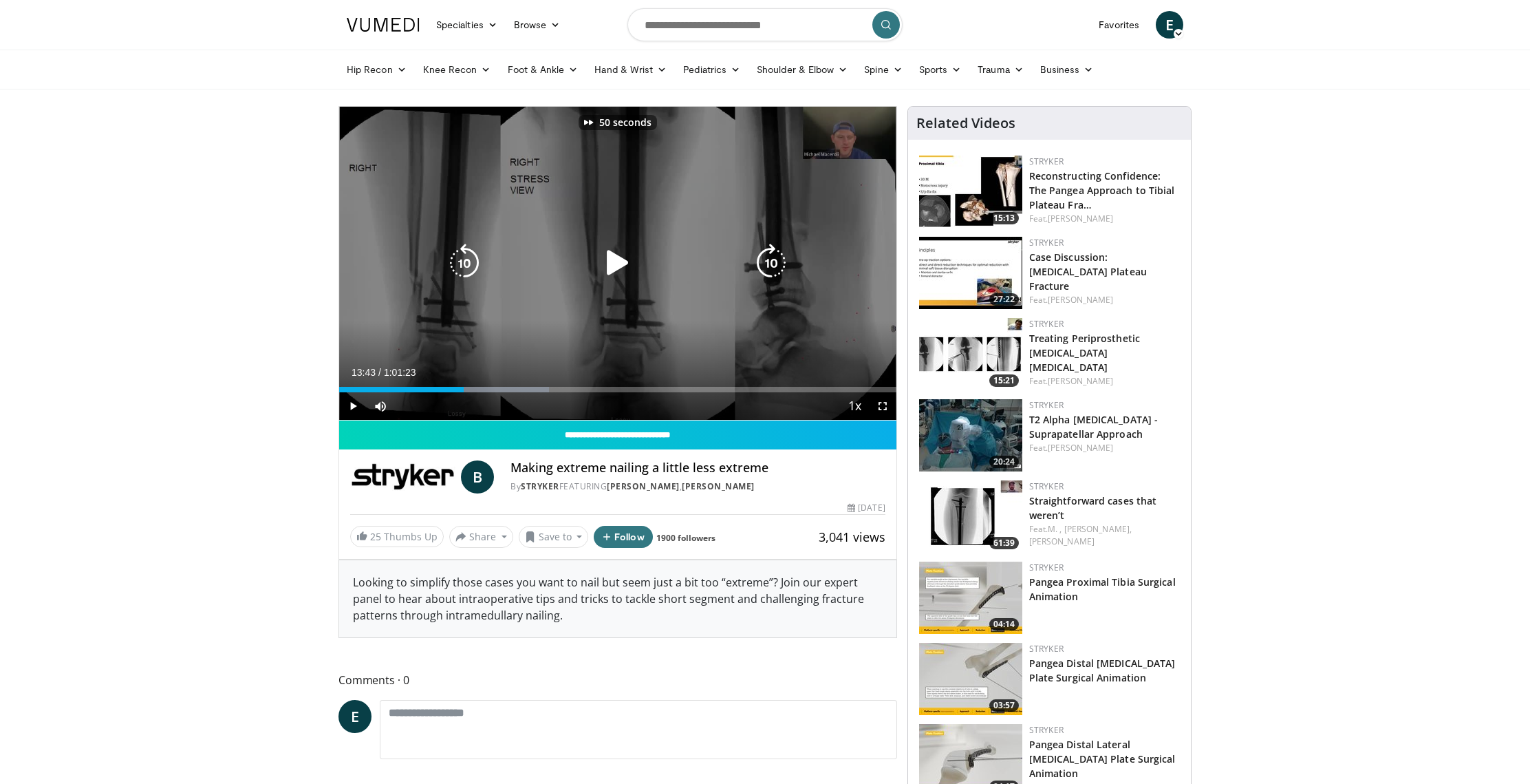
click at [763, 270] on icon "Video Player" at bounding box center [771, 263] width 39 height 39
click at [616, 267] on icon "Video Player" at bounding box center [618, 263] width 39 height 39
click at [768, 269] on icon "Video Player" at bounding box center [771, 263] width 39 height 39
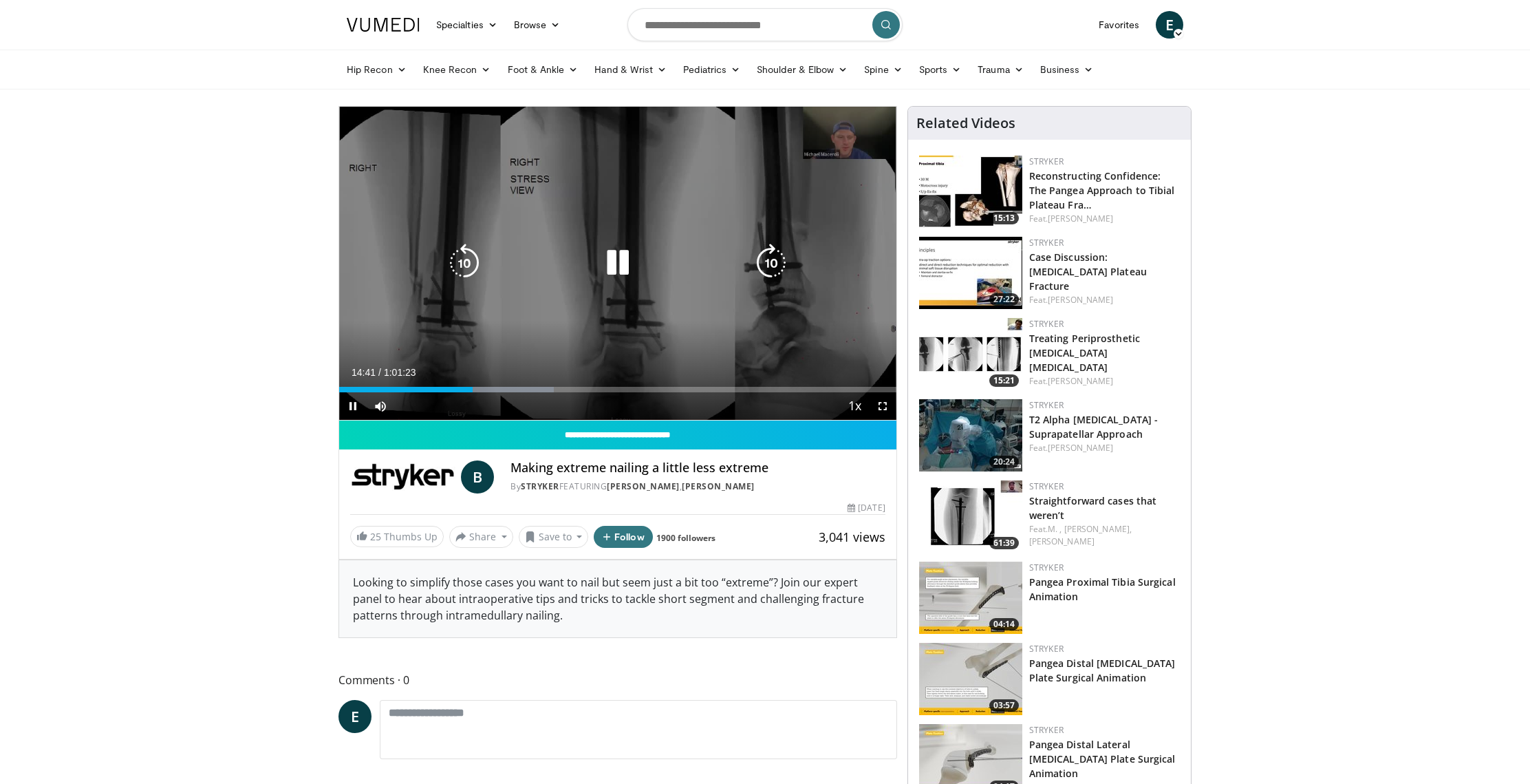
click at [774, 270] on icon "Video Player" at bounding box center [771, 263] width 39 height 39
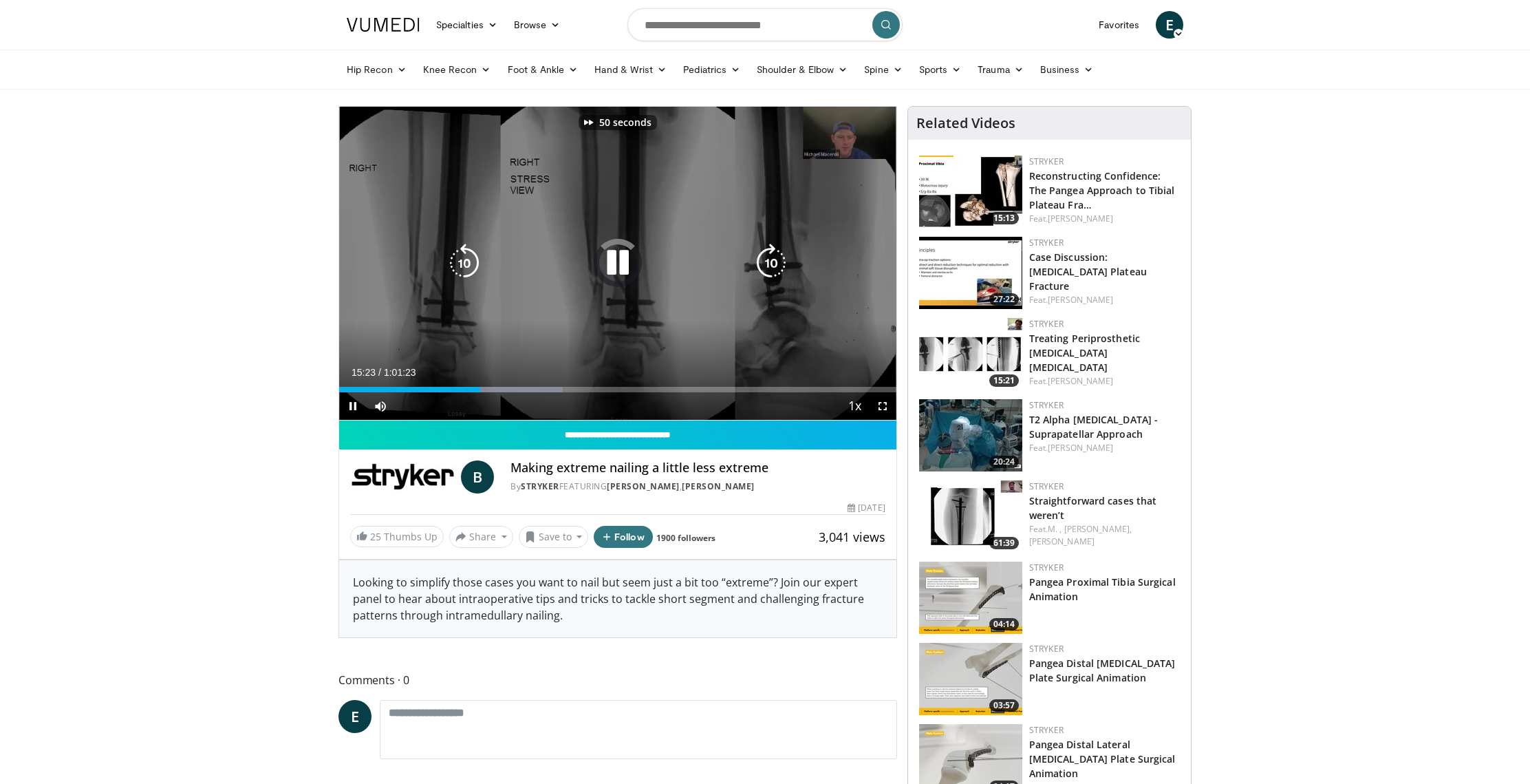
click at [774, 270] on icon "Video Player" at bounding box center [771, 263] width 39 height 39
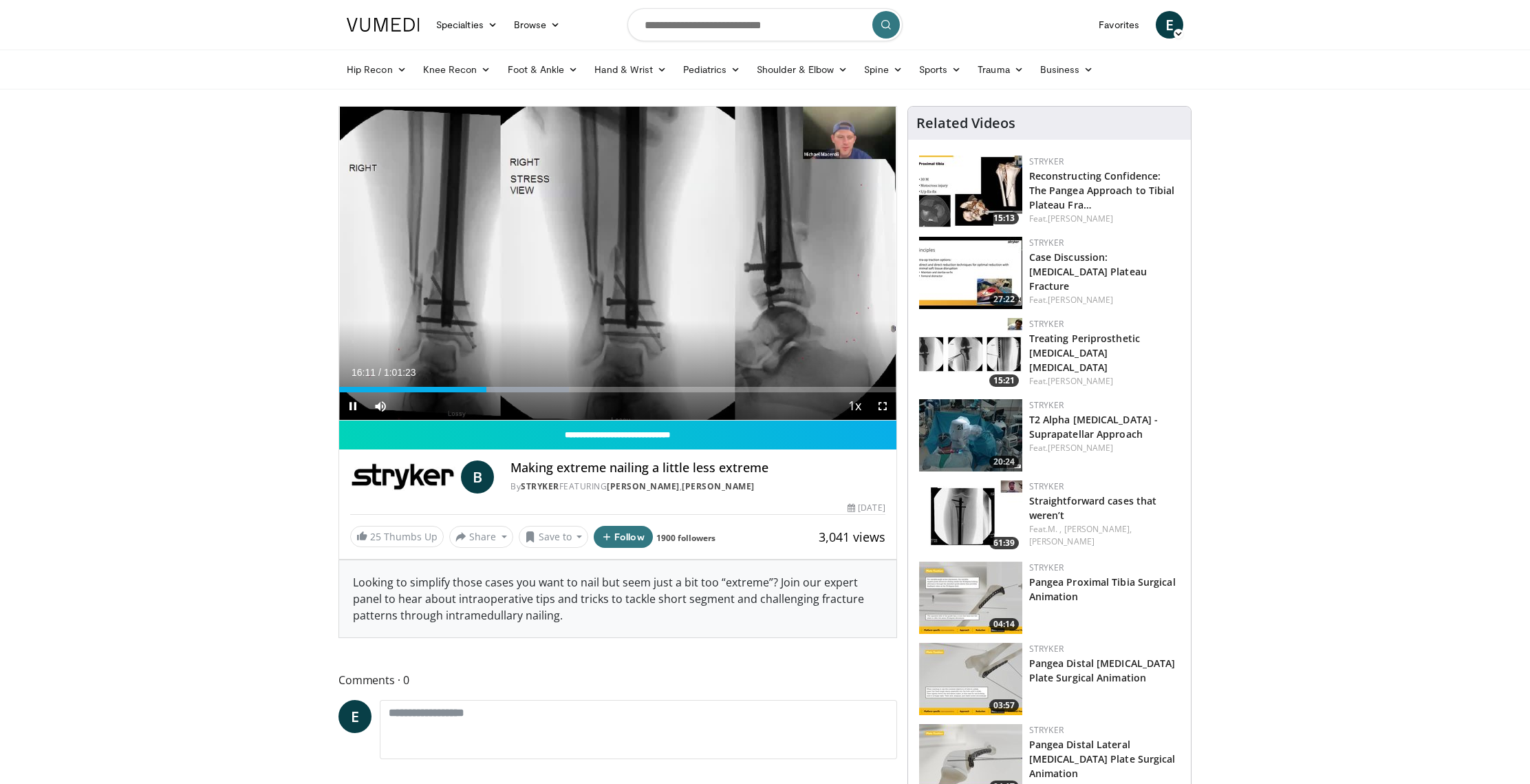
click at [774, 270] on div "80 seconds Tap to unmute" at bounding box center [618, 263] width 557 height 313
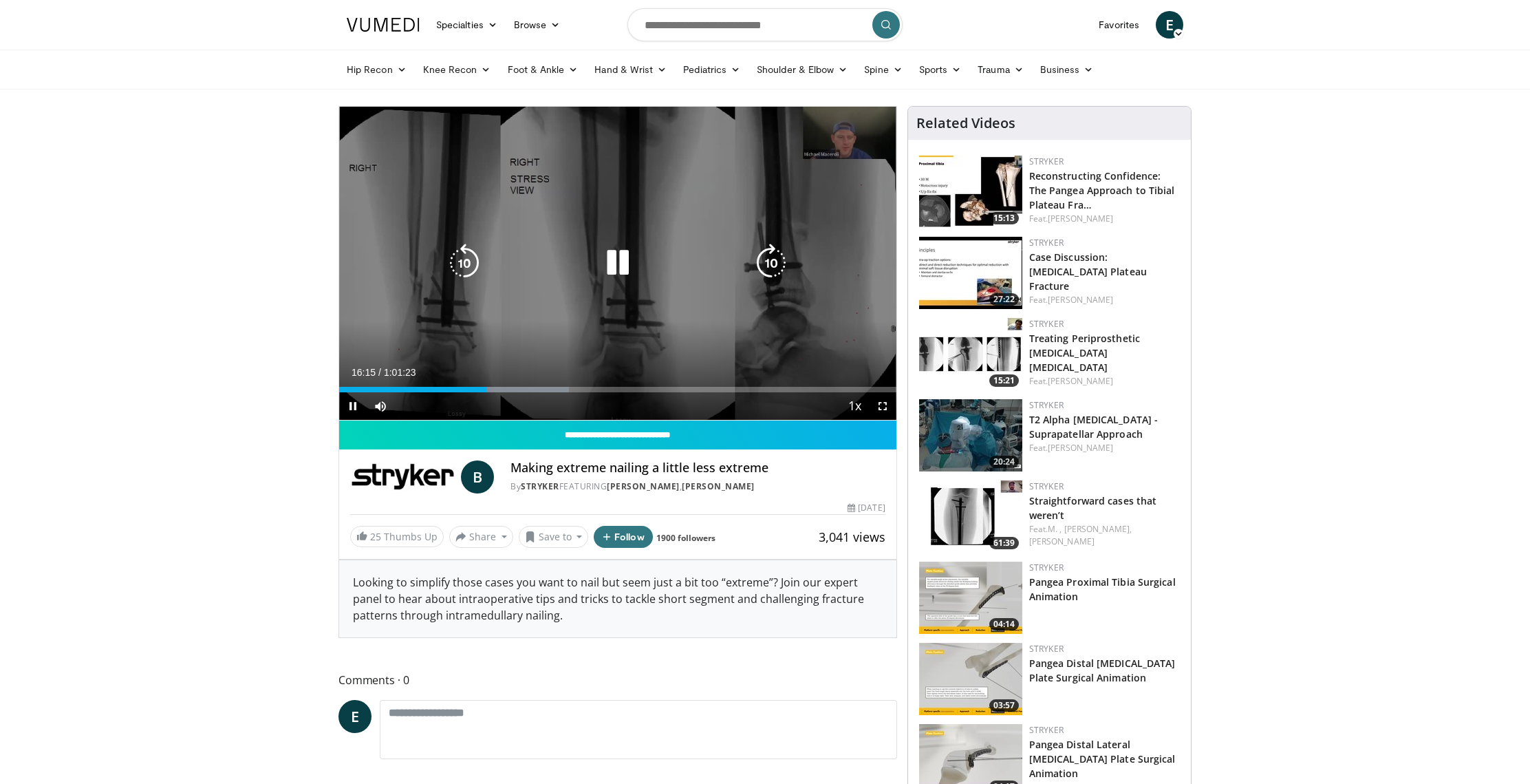
click at [777, 269] on icon "Video Player" at bounding box center [771, 263] width 39 height 39
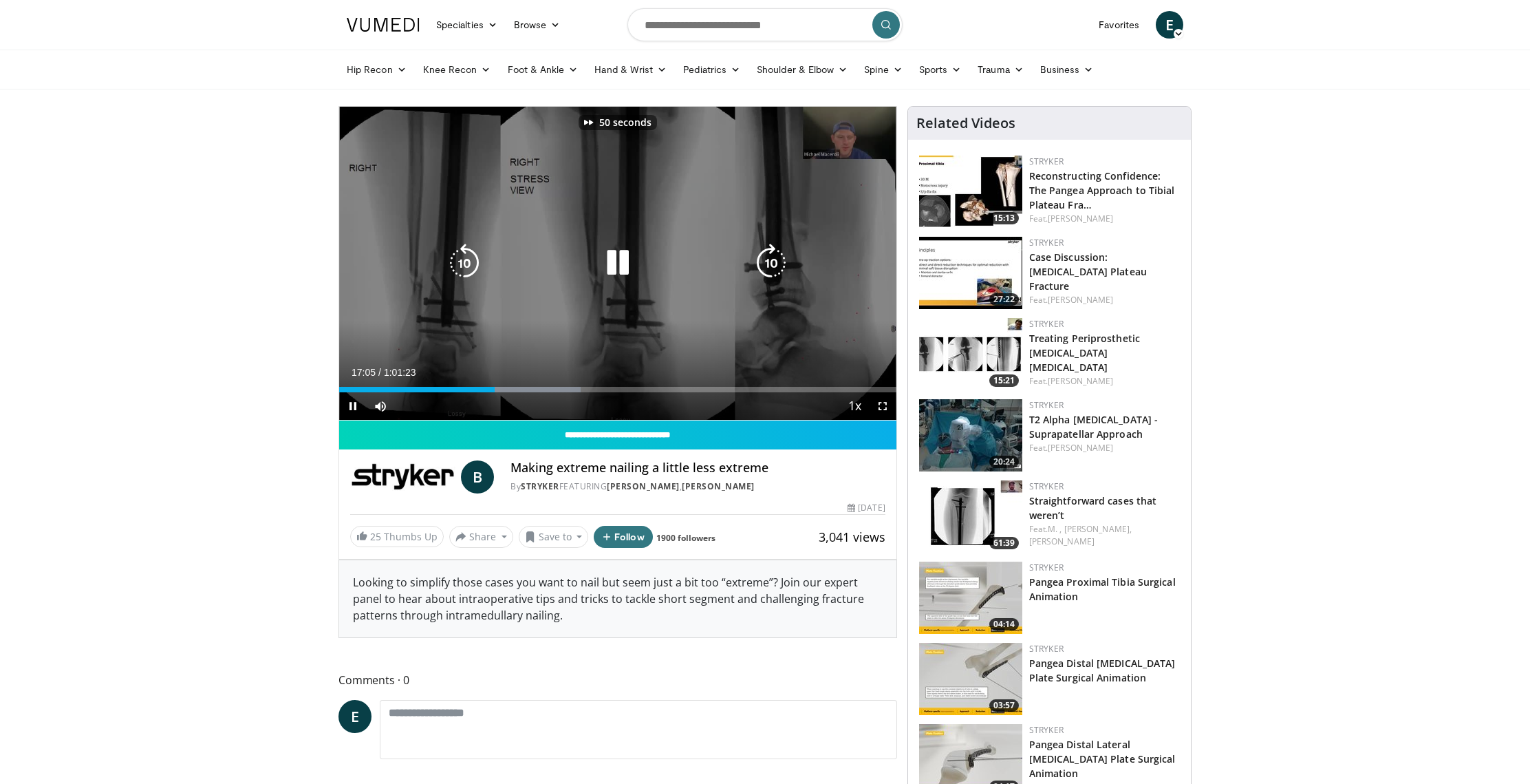
click at [777, 269] on icon "Video Player" at bounding box center [771, 263] width 39 height 39
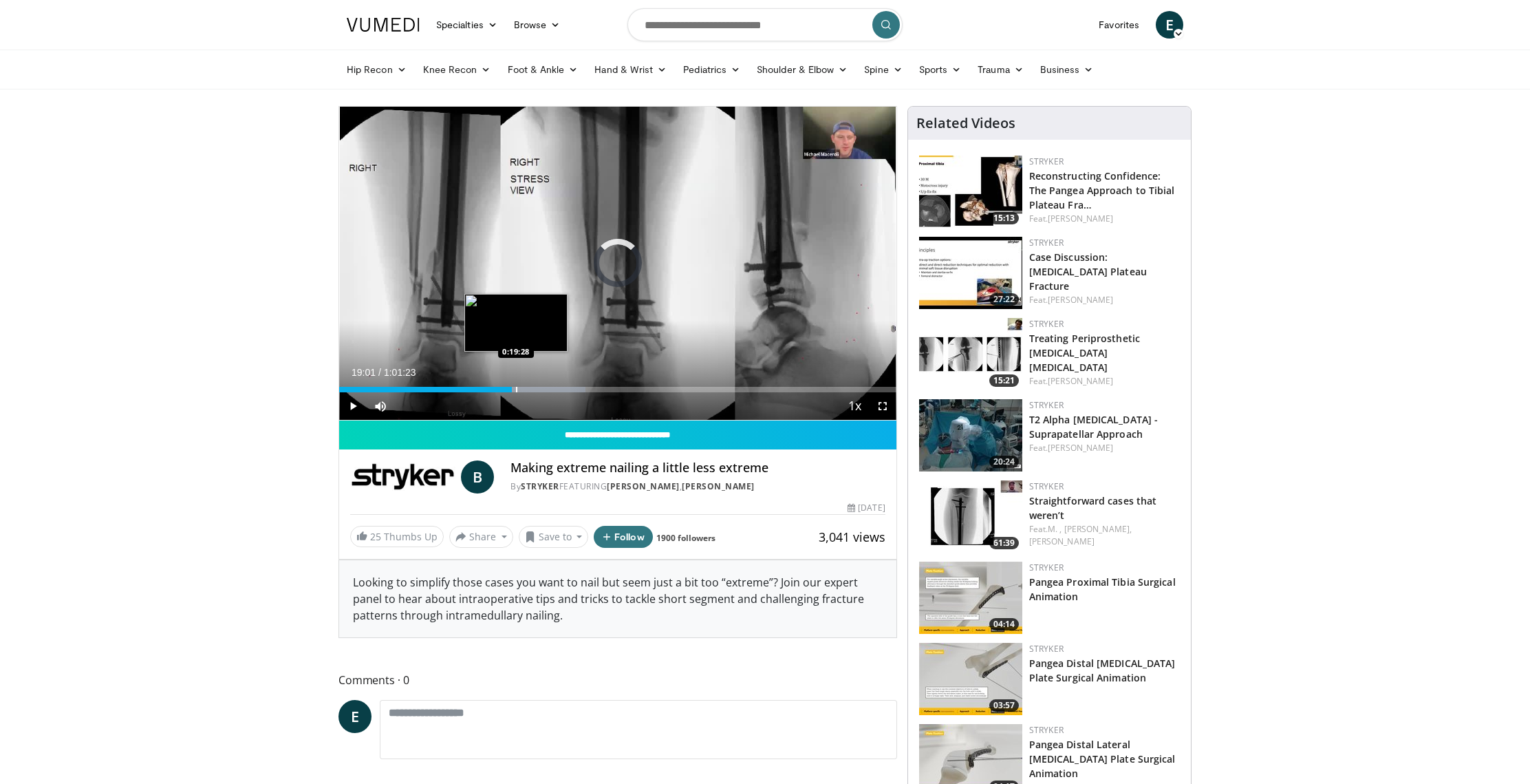
drag, startPoint x: 500, startPoint y: 386, endPoint x: 518, endPoint y: 388, distance: 18.1
click at [518, 388] on div "Progress Bar" at bounding box center [517, 389] width 1 height 5
drag, startPoint x: 518, startPoint y: 388, endPoint x: 548, endPoint y: 392, distance: 30.3
click at [548, 392] on div "Progress Bar" at bounding box center [548, 389] width 1 height 5
drag, startPoint x: 549, startPoint y: 391, endPoint x: 539, endPoint y: 390, distance: 10.0
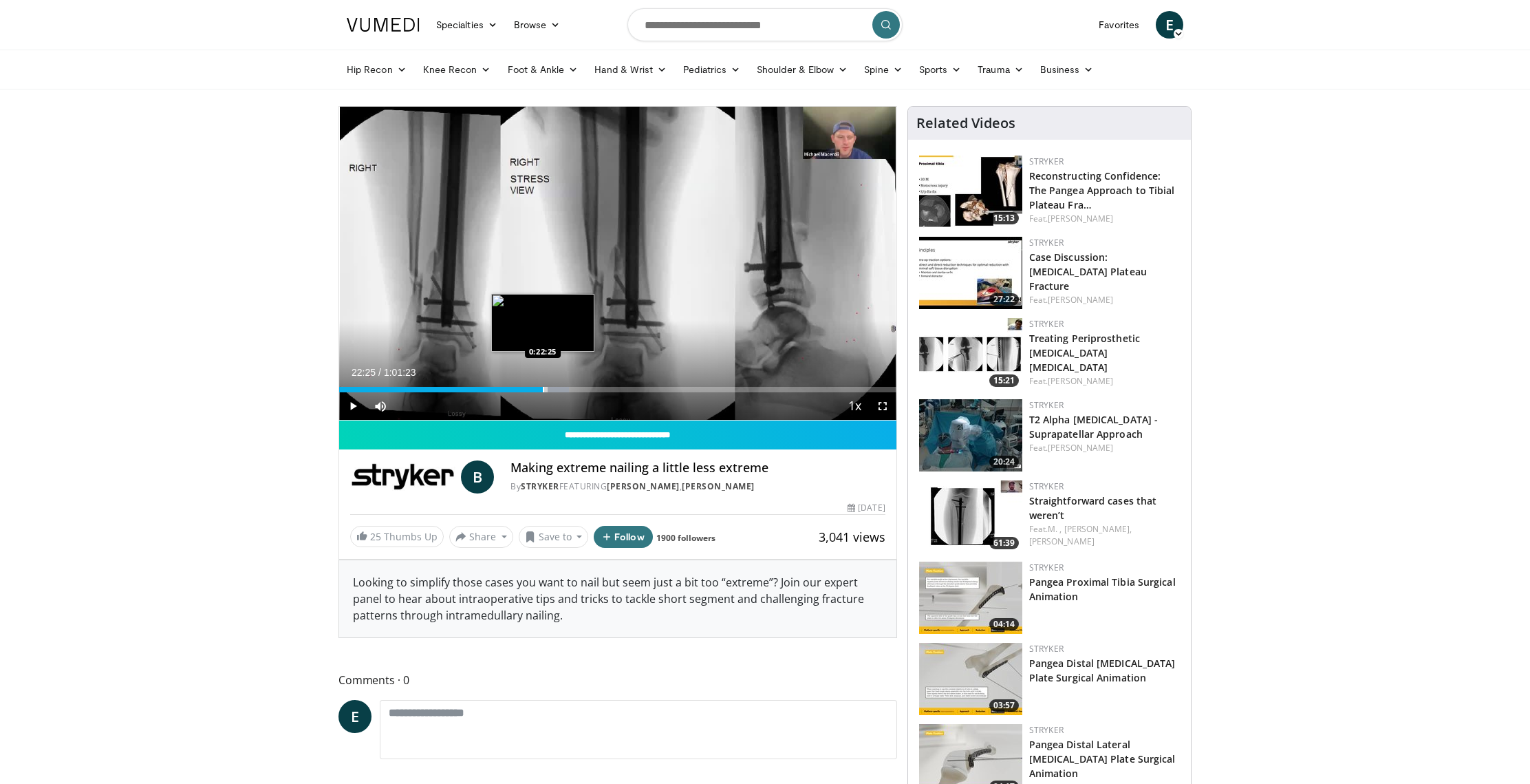
click at [543, 390] on div "Progress Bar" at bounding box center [544, 389] width 1 height 5
click at [536, 390] on div "Progress Bar" at bounding box center [536, 389] width 1 height 5
drag, startPoint x: 536, startPoint y: 389, endPoint x: 528, endPoint y: 390, distance: 8.1
click at [528, 390] on div "Progress Bar" at bounding box center [529, 389] width 1 height 5
drag, startPoint x: 527, startPoint y: 387, endPoint x: 510, endPoint y: 387, distance: 17.0
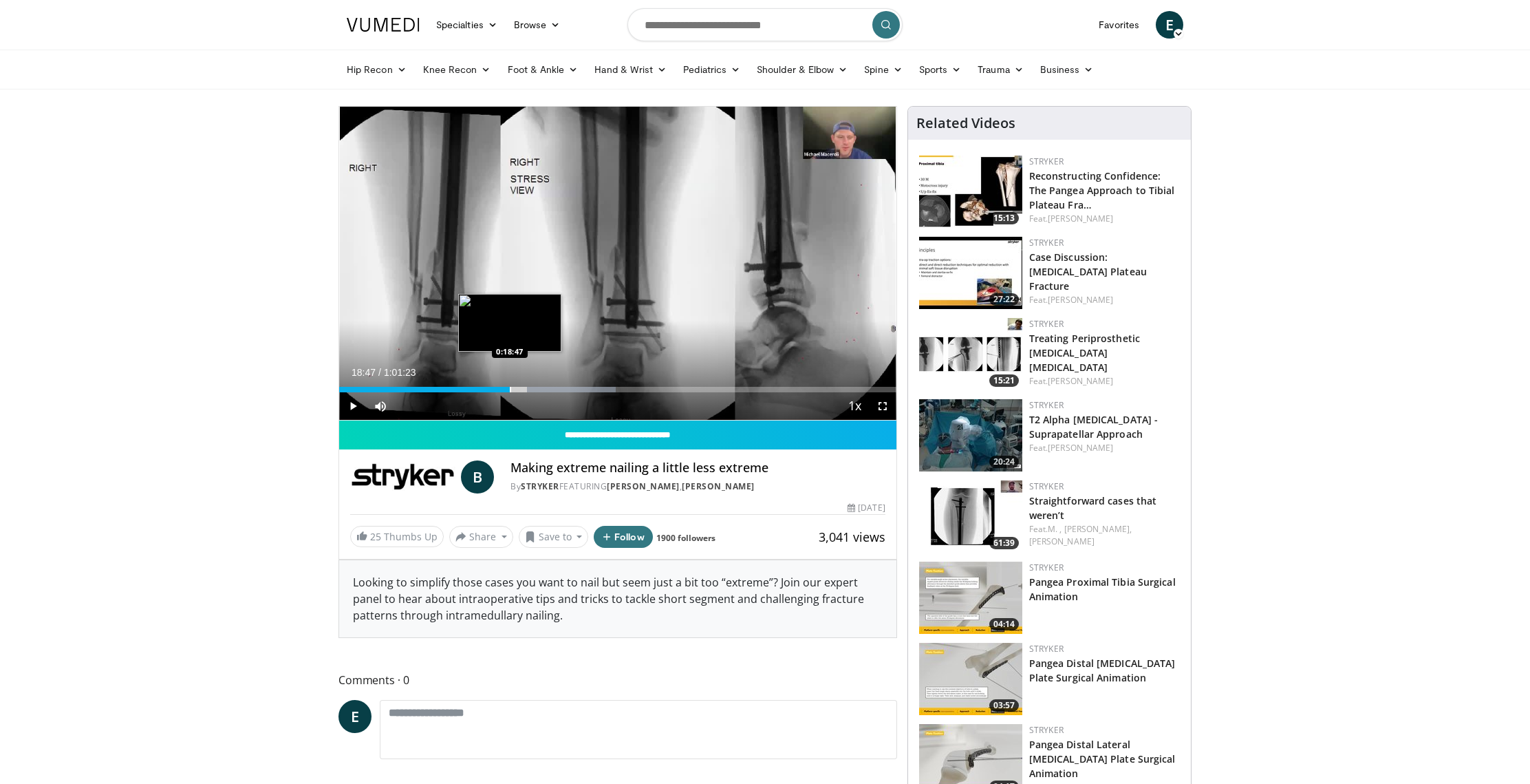
click at [510, 387] on div "Progress Bar" at bounding box center [510, 389] width 1 height 5
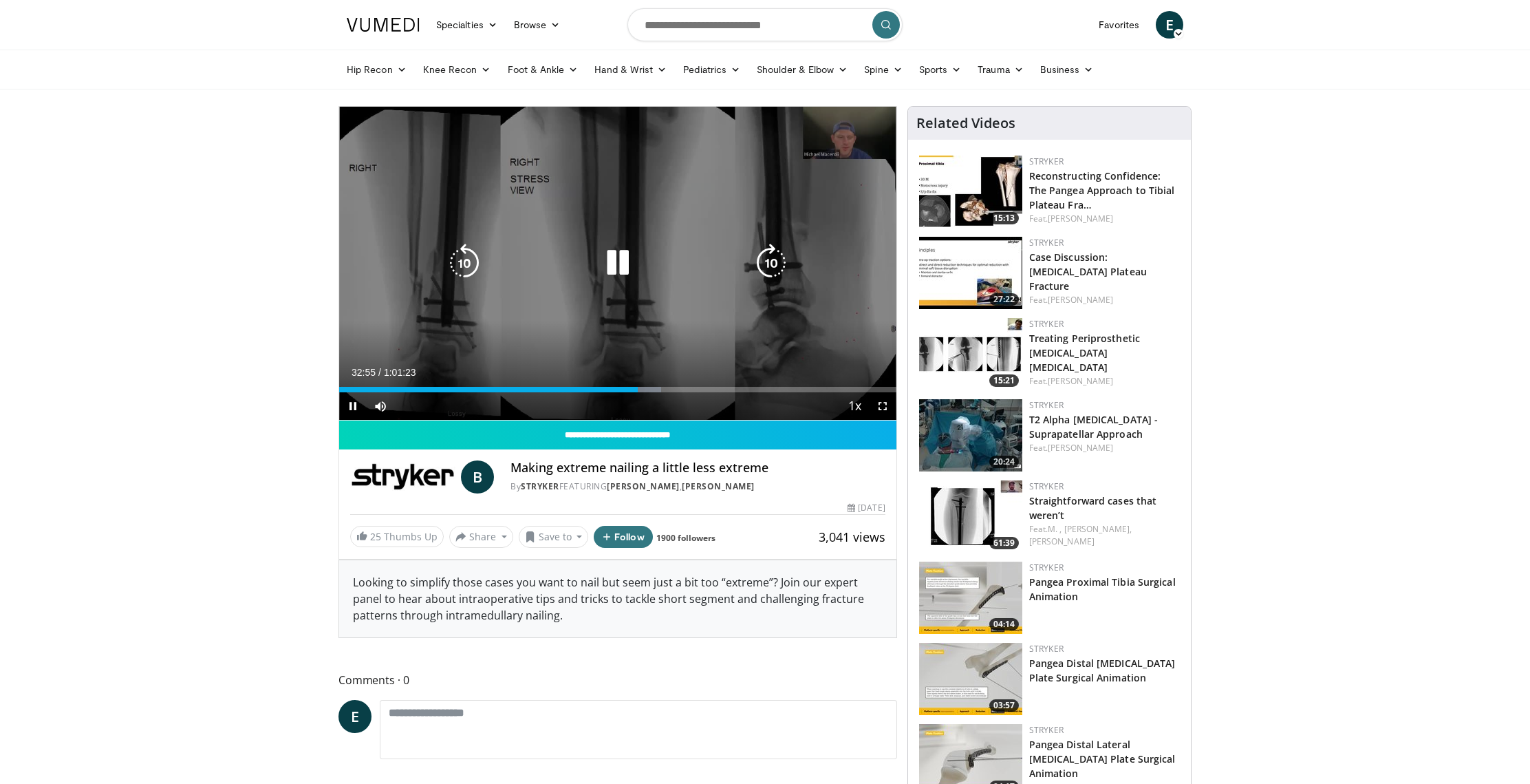
click at [765, 268] on icon "Video Player" at bounding box center [771, 263] width 39 height 39
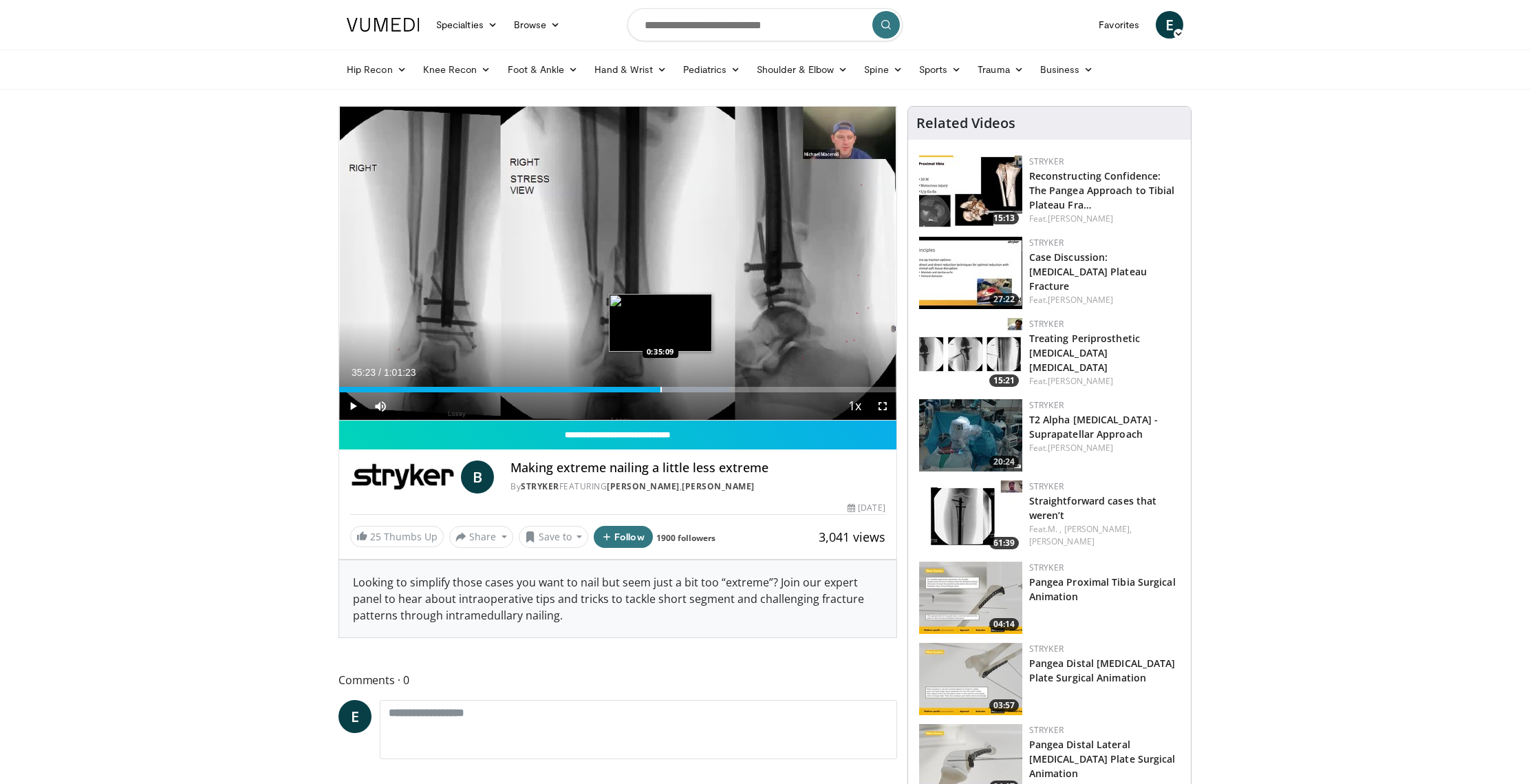
drag, startPoint x: 651, startPoint y: 392, endPoint x: 660, endPoint y: 392, distance: 9.0
click at [660, 392] on div "Progress Bar" at bounding box center [661, 389] width 1 height 5
drag, startPoint x: 660, startPoint y: 391, endPoint x: 675, endPoint y: 390, distance: 15.0
click at [675, 390] on div "Progress Bar" at bounding box center [676, 389] width 1 height 5
click at [691, 391] on div "Progress Bar" at bounding box center [692, 389] width 1 height 5
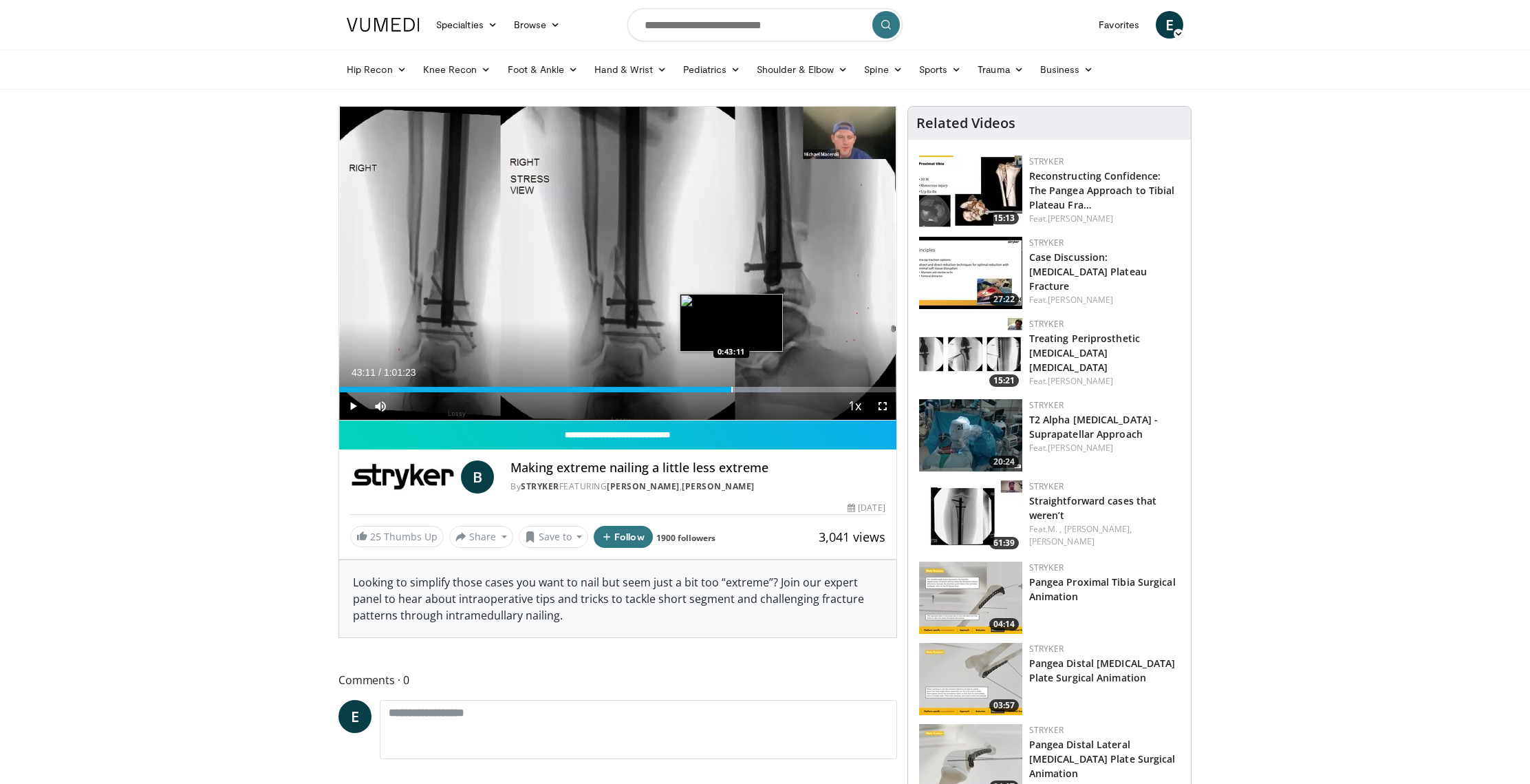
drag, startPoint x: 716, startPoint y: 390, endPoint x: 732, endPoint y: 390, distance: 16.0
click at [732, 390] on div "Progress Bar" at bounding box center [732, 389] width 1 height 5
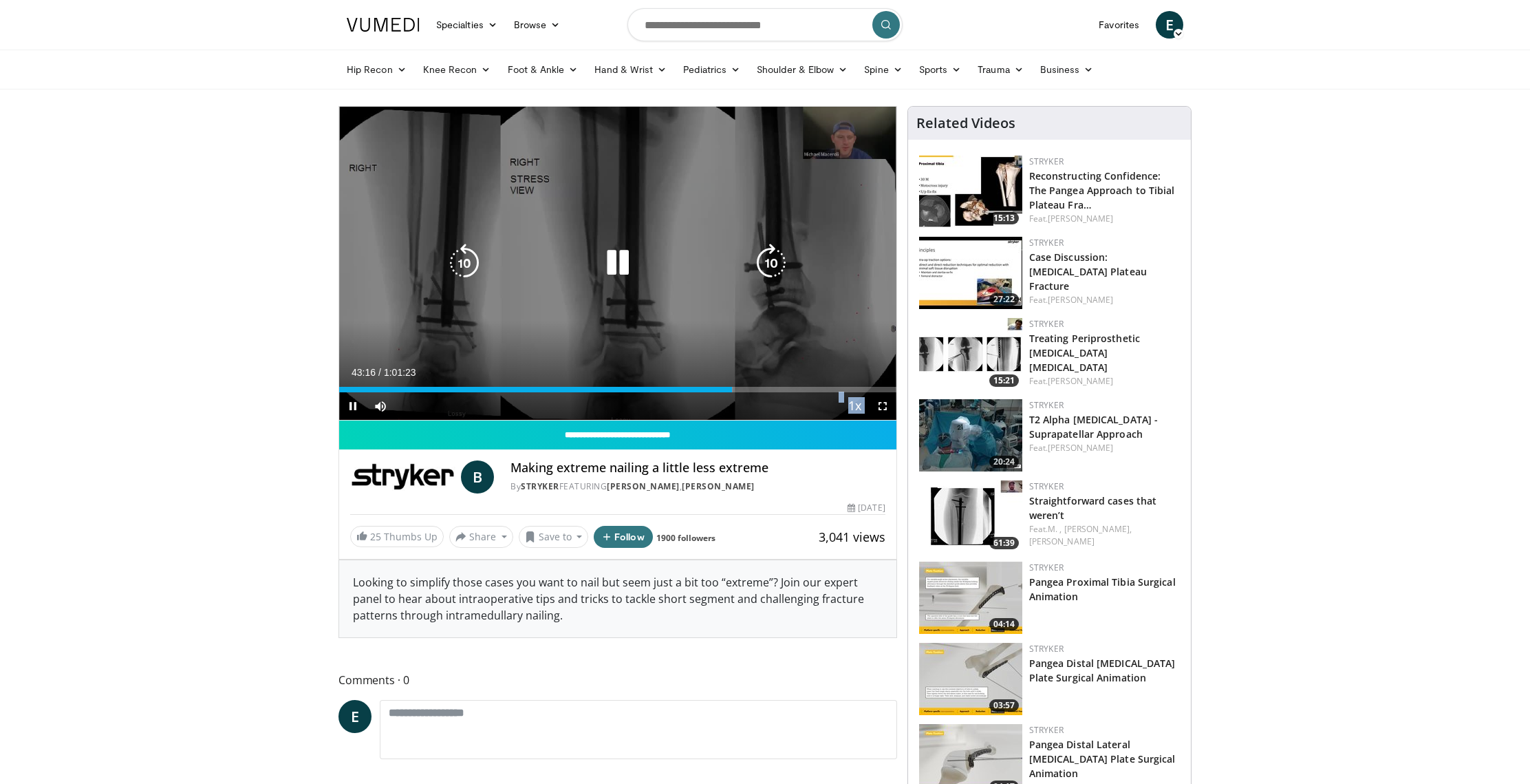
drag, startPoint x: 739, startPoint y: 390, endPoint x: 761, endPoint y: 389, distance: 22.0
click at [761, 389] on video-js "**********" at bounding box center [618, 263] width 557 height 314
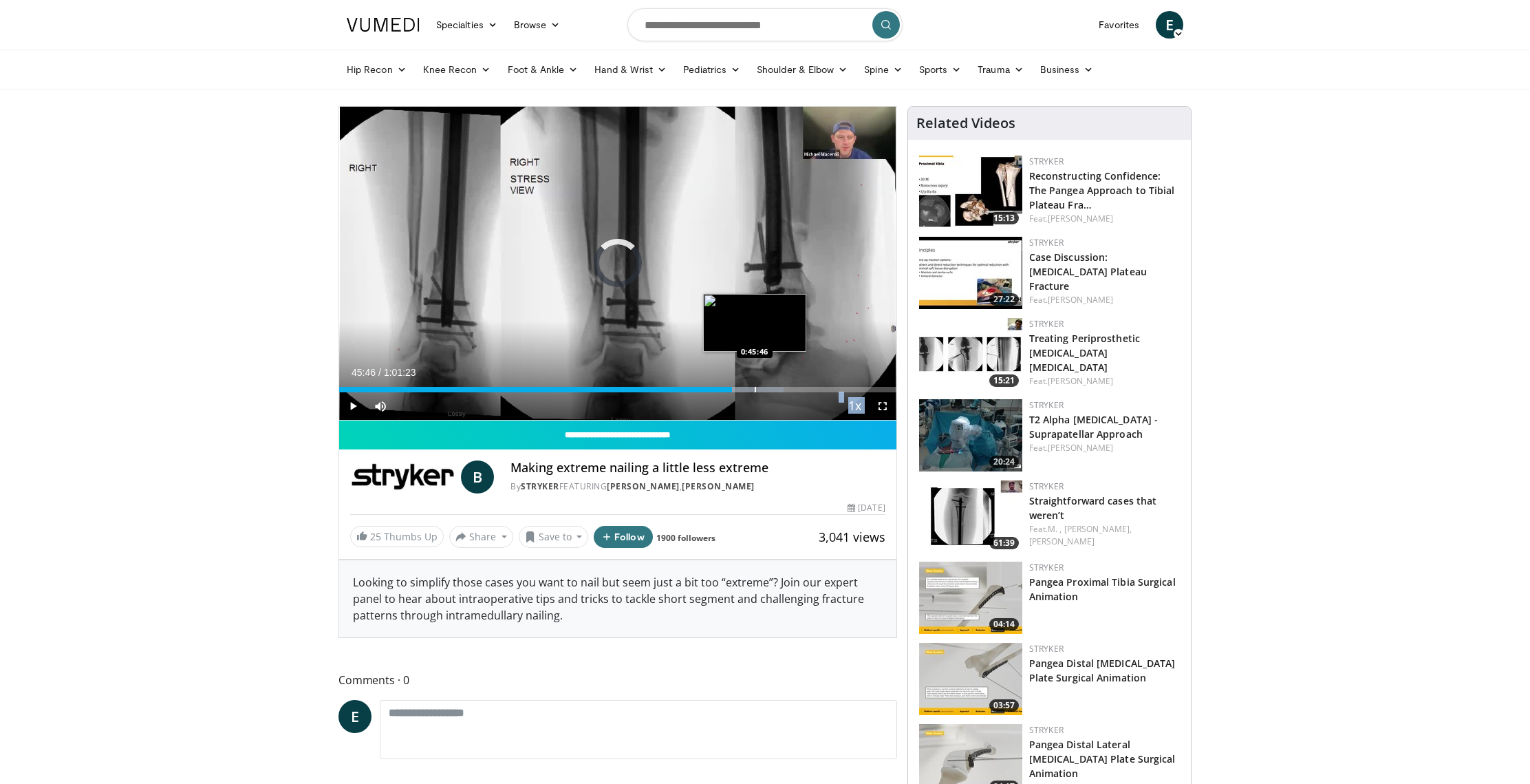
click at [755, 386] on div "Progress Bar" at bounding box center [756, 389] width 1 height 5
click at [780, 387] on div "Progress Bar" at bounding box center [781, 389] width 1 height 5
click at [802, 388] on div "Progress Bar" at bounding box center [803, 389] width 1 height 5
drag, startPoint x: 802, startPoint y: 388, endPoint x: 624, endPoint y: 386, distance: 178.0
click at [646, 386] on div "Progress Bar" at bounding box center [647, 389] width 1 height 5
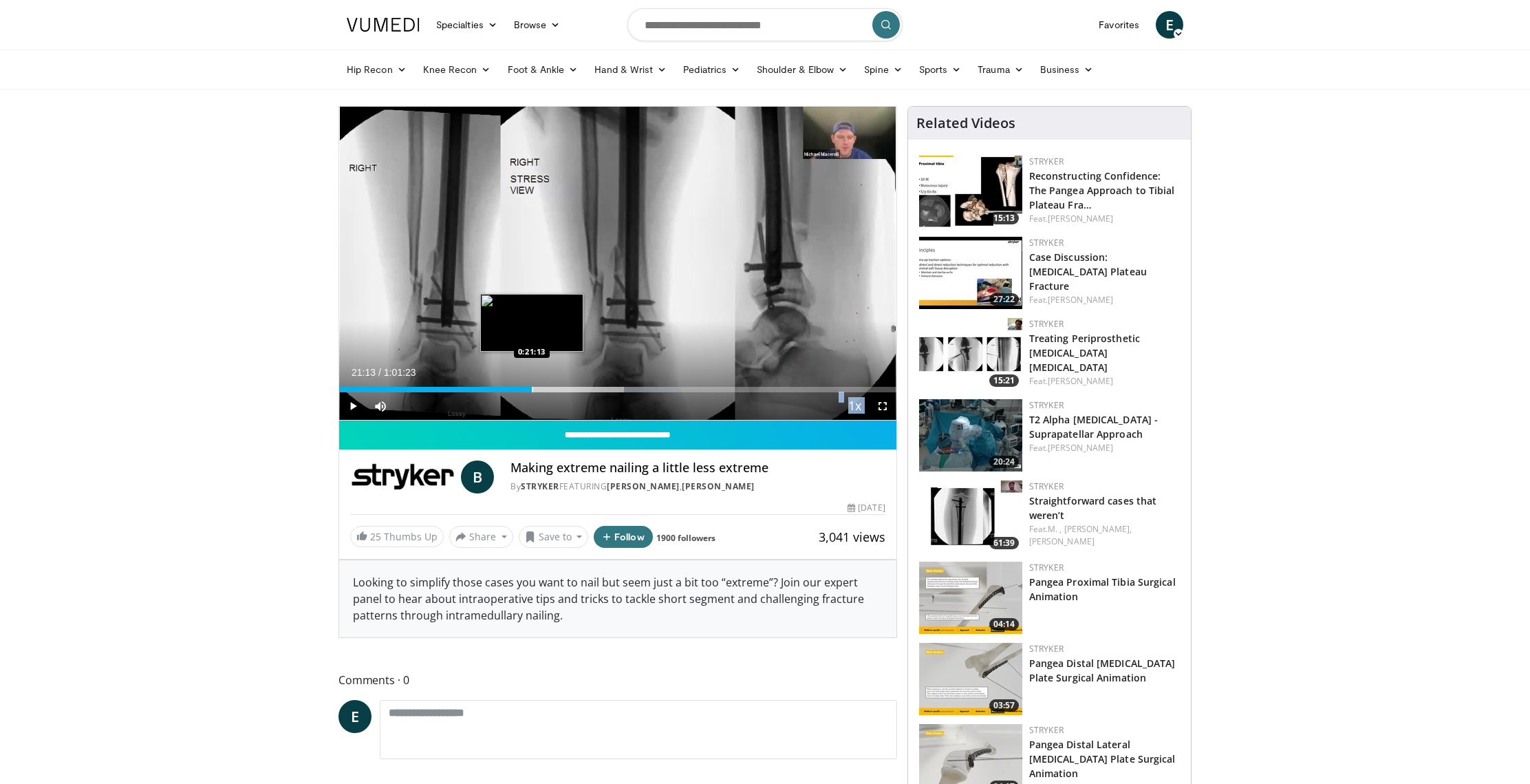
drag, startPoint x: 582, startPoint y: 388, endPoint x: 532, endPoint y: 386, distance: 50.0
click at [532, 386] on div "Progress Bar" at bounding box center [533, 389] width 1 height 5
drag, startPoint x: 533, startPoint y: 386, endPoint x: 495, endPoint y: 386, distance: 38.0
click at [499, 386] on div "Progress Bar" at bounding box center [500, 389] width 1 height 5
click at [510, 386] on div "Progress Bar" at bounding box center [510, 389] width 1 height 5
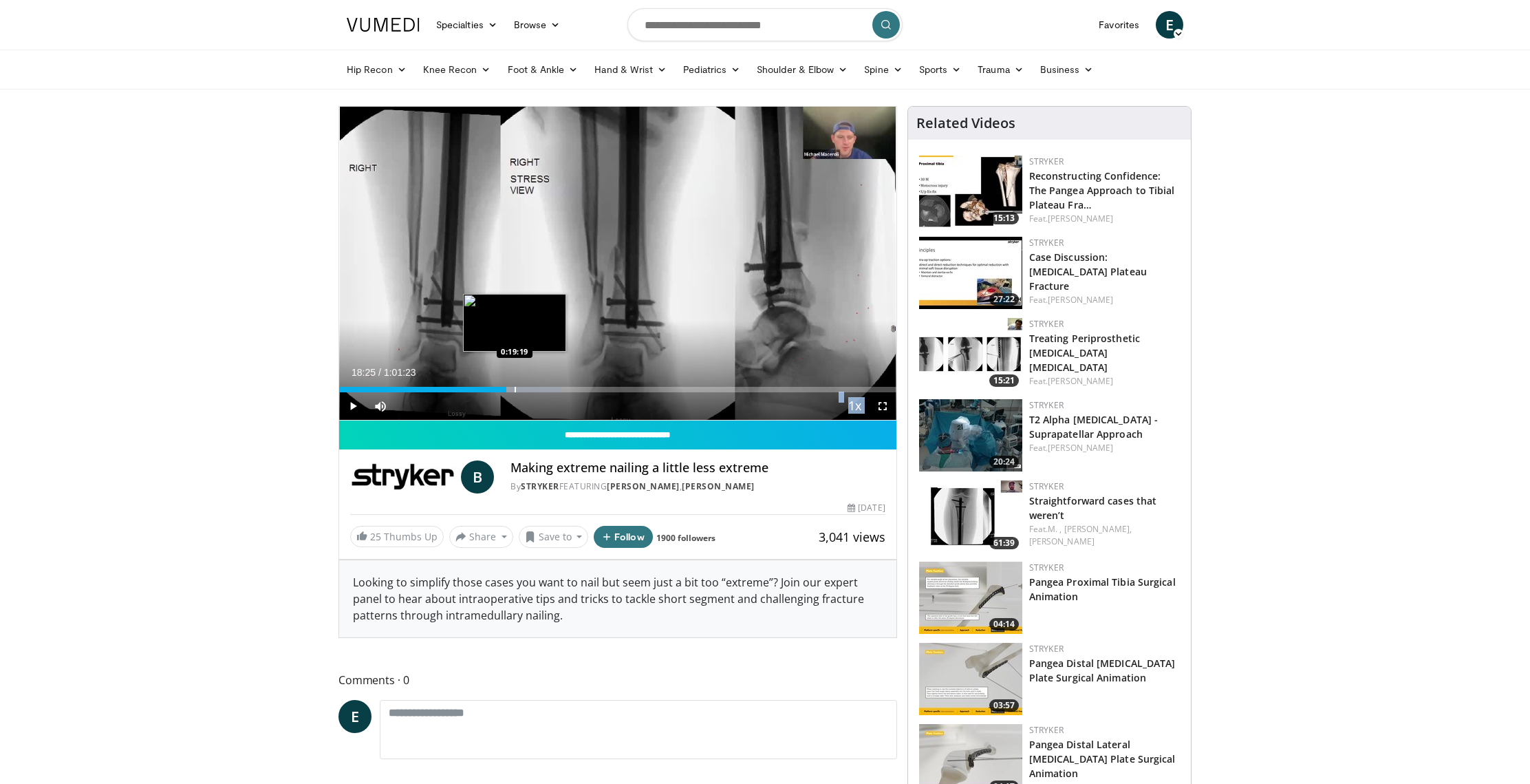
click at [515, 387] on div "Progress Bar" at bounding box center [515, 389] width 1 height 5
click at [536, 387] on div "Progress Bar" at bounding box center [536, 389] width 1 height 5
drag, startPoint x: 537, startPoint y: 387, endPoint x: 530, endPoint y: 387, distance: 7.0
click at [530, 387] on div "Progress Bar" at bounding box center [530, 389] width 1 height 5
click at [527, 387] on div "Loaded : 0.00% 0:20:41 0:20:41" at bounding box center [618, 389] width 557 height 5
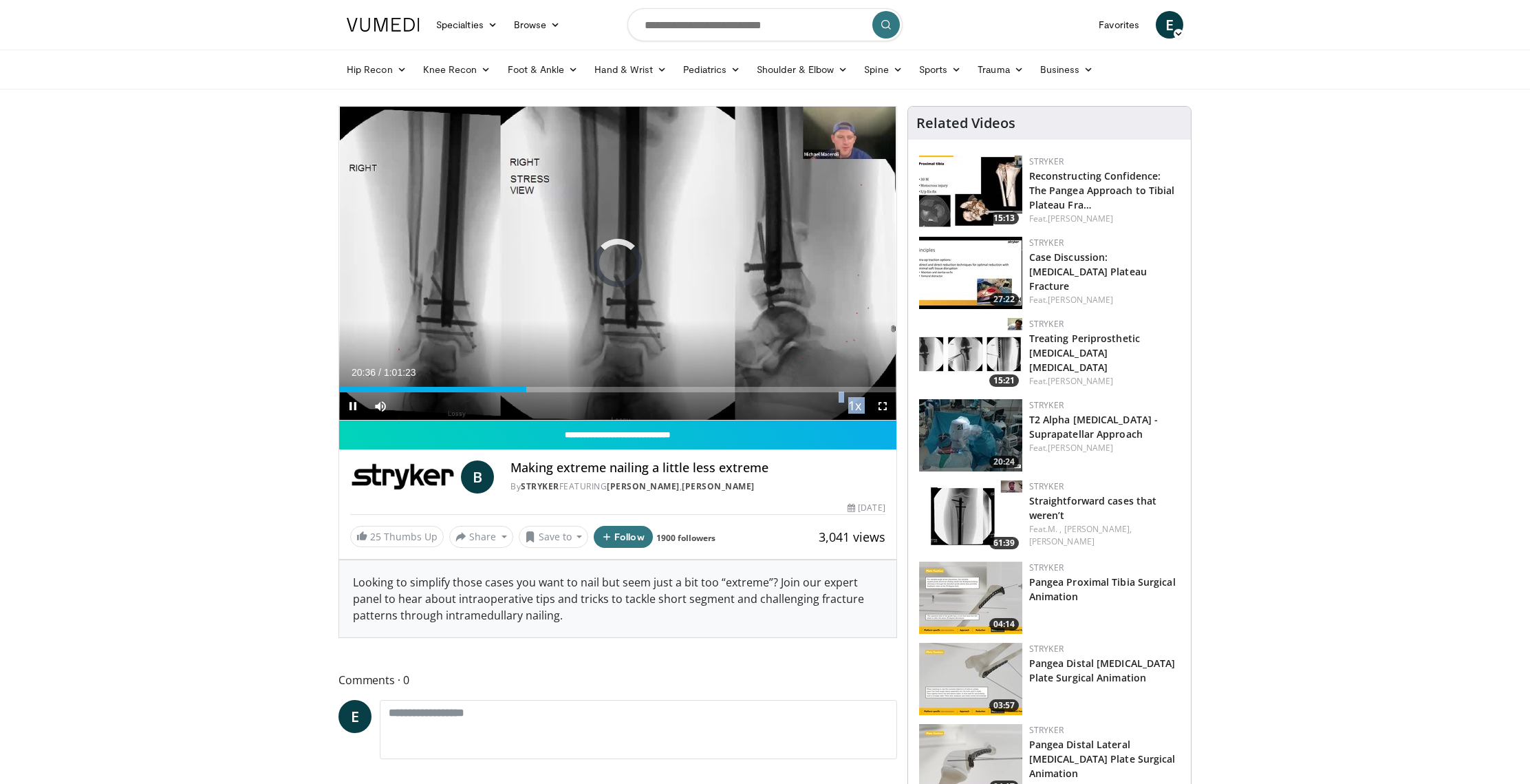
click at [357, 406] on span "Video Player" at bounding box center [353, 406] width 28 height 28
click at [544, 387] on div "Progress Bar" at bounding box center [545, 389] width 1 height 5
click at [533, 388] on div "Progress Bar" at bounding box center [533, 389] width 1 height 5
click at [512, 387] on div "Progress Bar" at bounding box center [513, 389] width 1 height 5
click at [516, 387] on div "Progress Bar" at bounding box center [516, 389] width 1 height 5
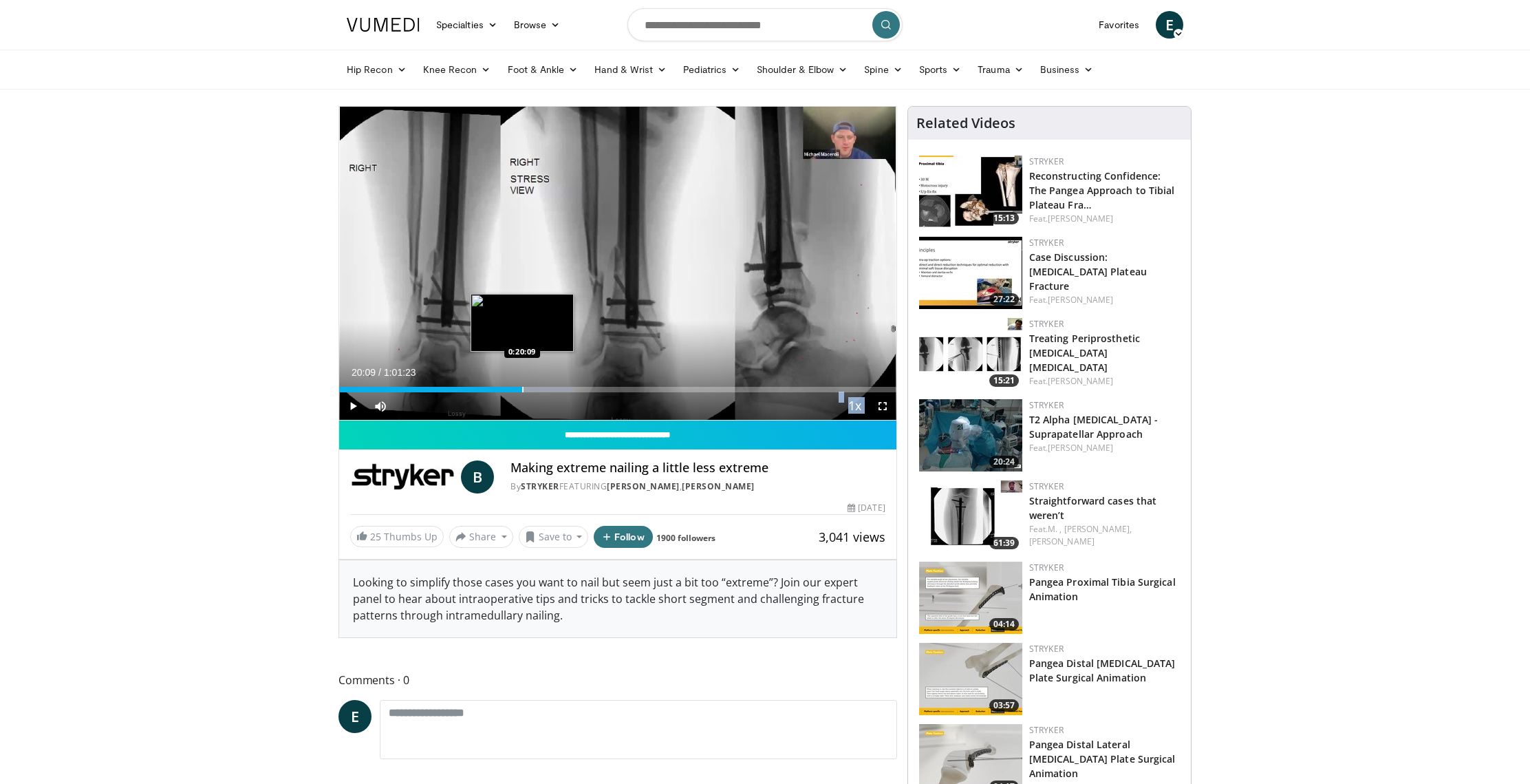
click at [522, 388] on div "Progress Bar" at bounding box center [523, 389] width 1 height 5
click at [501, 386] on div "Progress Bar" at bounding box center [501, 389] width 1 height 5
click at [507, 386] on div "Progress Bar" at bounding box center [508, 389] width 1 height 5
click at [515, 386] on div "Progress Bar" at bounding box center [515, 389] width 1 height 5
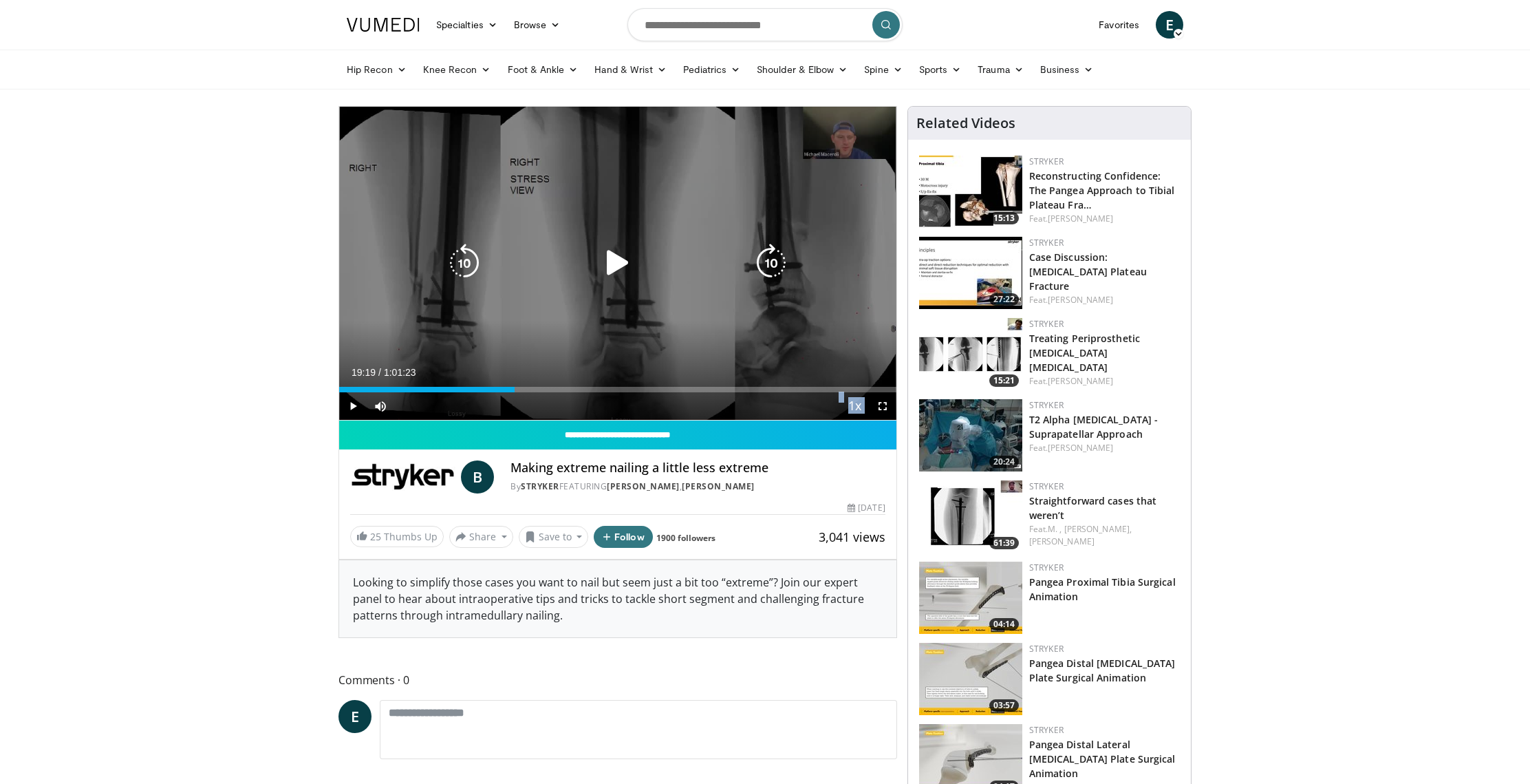
click at [782, 268] on icon "Video Player" at bounding box center [771, 263] width 39 height 39
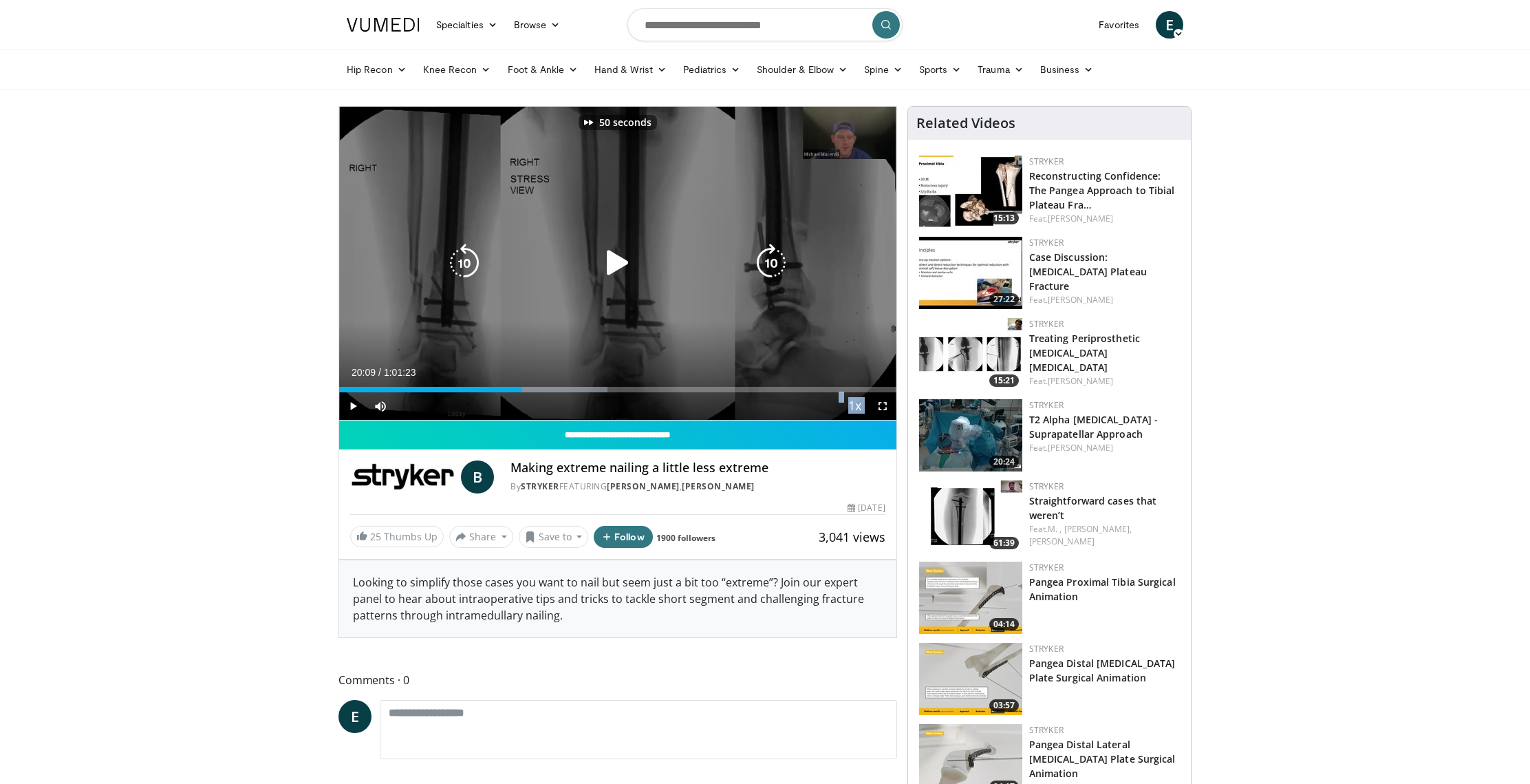
click at [782, 268] on icon "Video Player" at bounding box center [771, 263] width 39 height 39
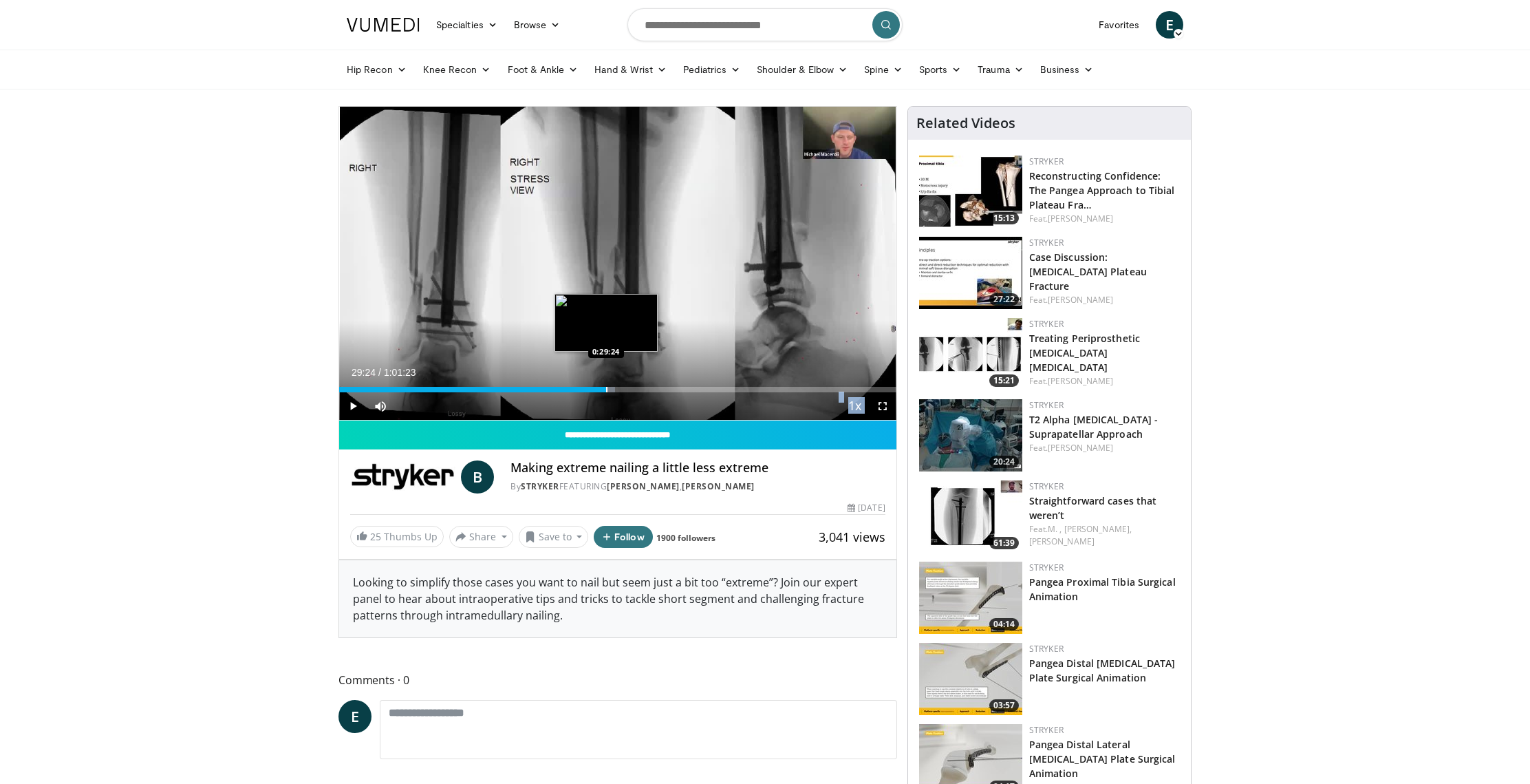
click at [606, 390] on div "Progress Bar" at bounding box center [607, 389] width 1 height 5
click at [630, 389] on div "Progress Bar" at bounding box center [631, 389] width 1 height 5
click at [686, 389] on div "Progress Bar" at bounding box center [686, 389] width 1 height 5
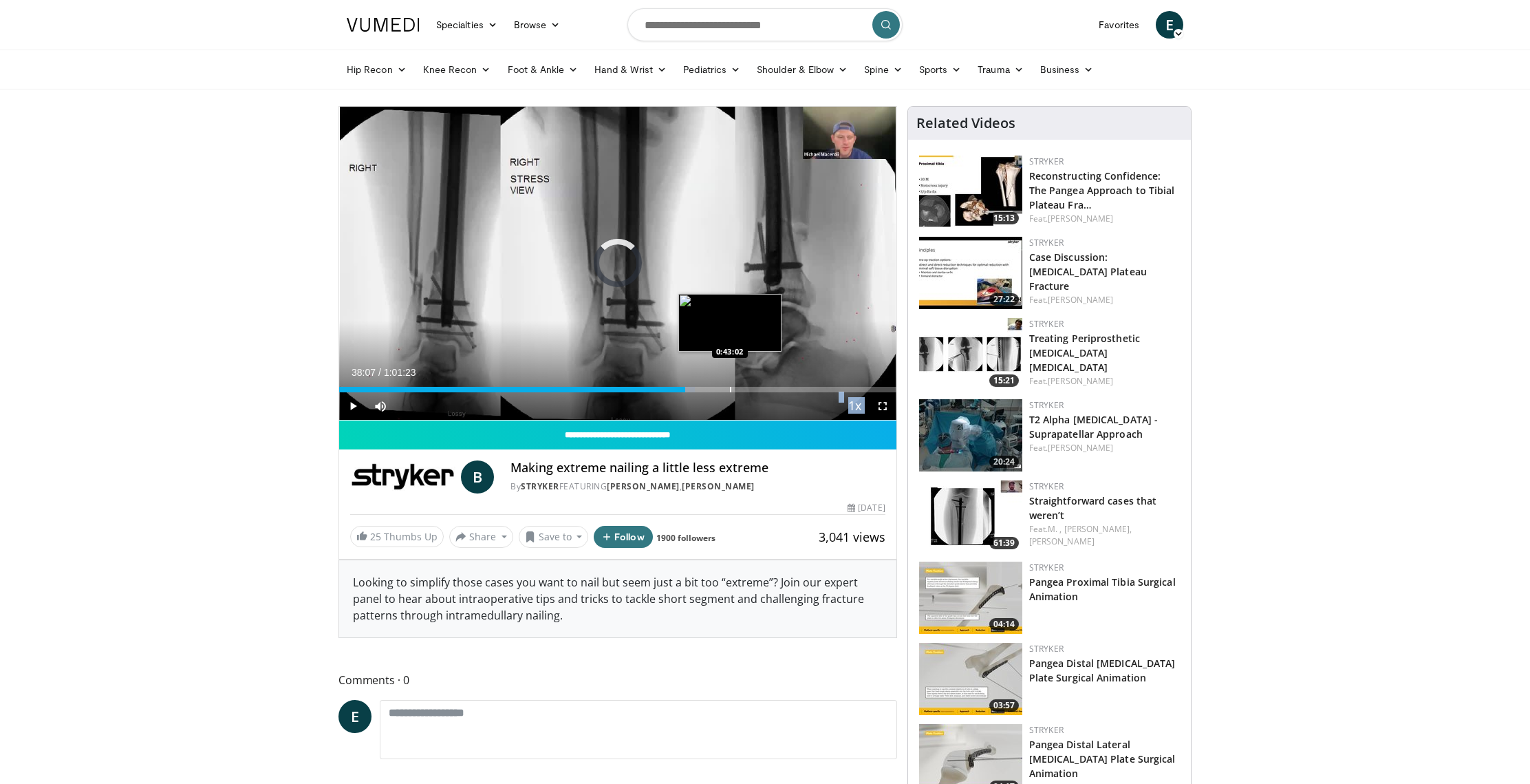
click at [730, 390] on div "Progress Bar" at bounding box center [731, 389] width 1 height 5
click at [762, 389] on div "Loaded : 73.31% 0:43:02 0:46:45" at bounding box center [618, 389] width 557 height 5
click at [355, 410] on span "Video Player" at bounding box center [353, 406] width 28 height 28
drag, startPoint x: 760, startPoint y: 389, endPoint x: 736, endPoint y: 389, distance: 24.0
click at [742, 389] on div "Progress Bar" at bounding box center [742, 389] width 1 height 5
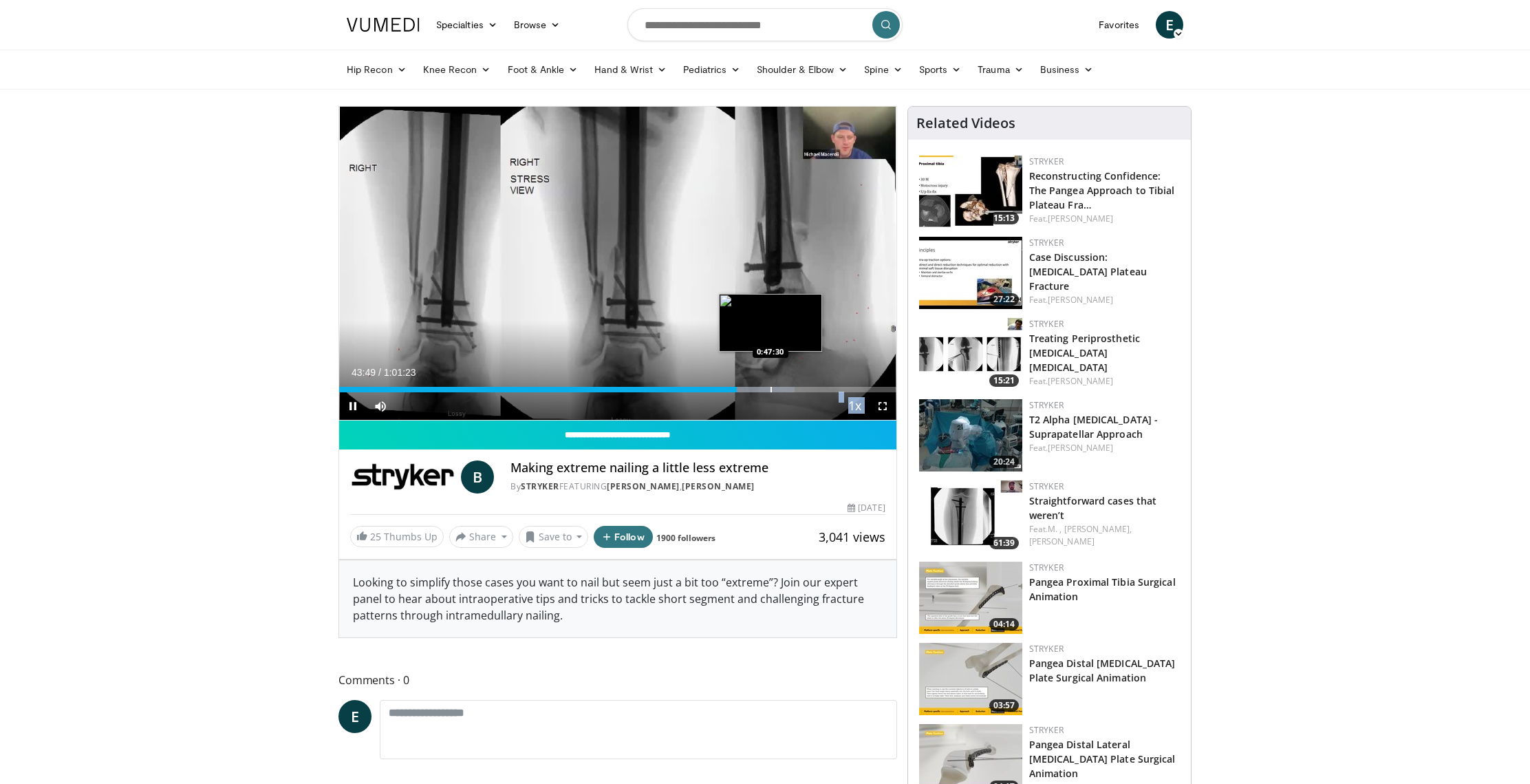
click at [771, 390] on div "Progress Bar" at bounding box center [771, 389] width 1 height 5
click at [781, 391] on div "Progress Bar" at bounding box center [782, 389] width 1 height 5
click at [802, 389] on div "Progress Bar" at bounding box center [803, 389] width 1 height 5
click at [819, 389] on div "Progress Bar" at bounding box center [820, 389] width 1 height 5
click at [798, 392] on div "Current Time 52:54 / Duration 1:01:23 Pause Skip Backward Skip Forward Mute 100…" at bounding box center [618, 406] width 557 height 28
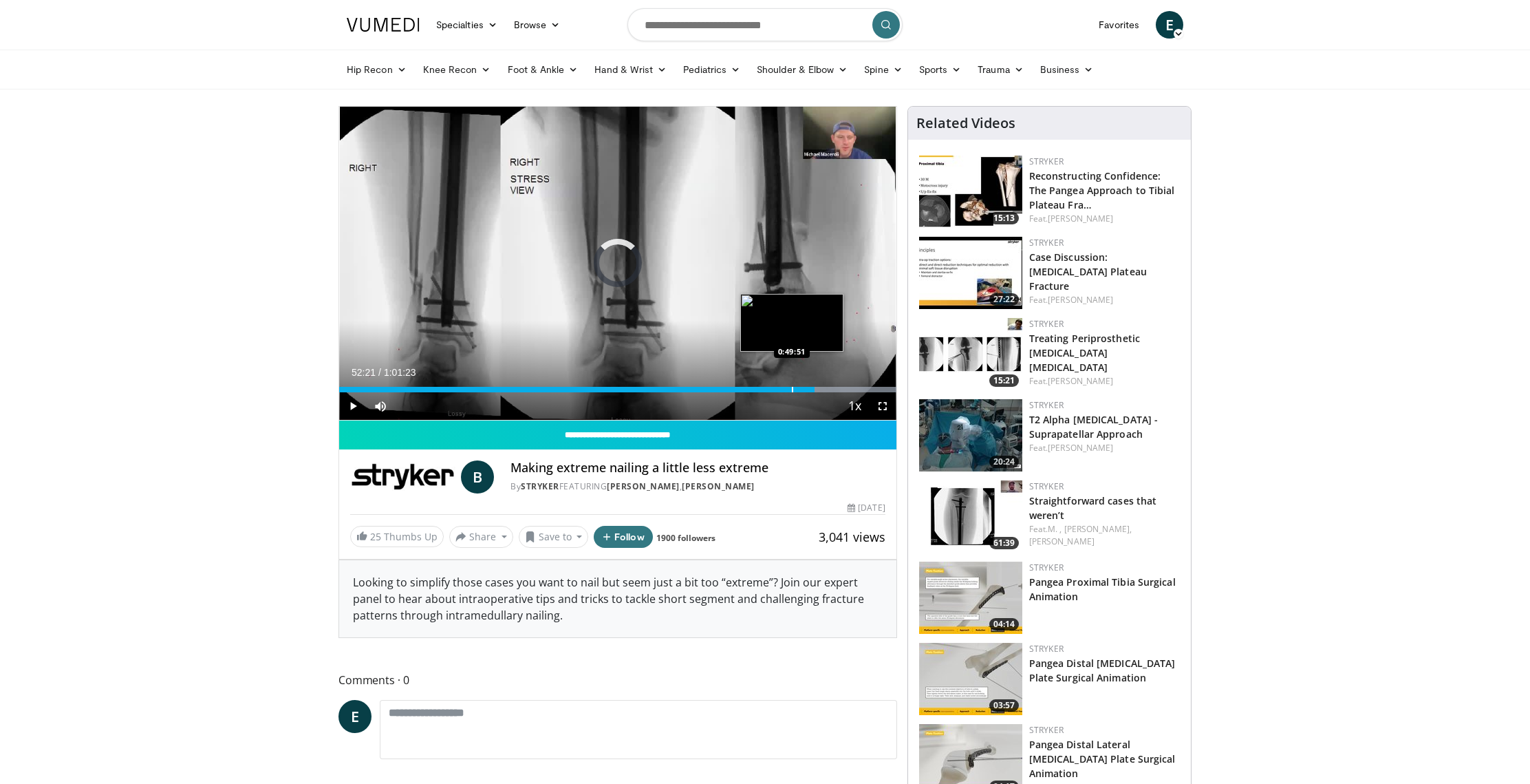
drag, startPoint x: 818, startPoint y: 390, endPoint x: 792, endPoint y: 390, distance: 26.0
click at [792, 390] on div "Progress Bar" at bounding box center [793, 389] width 1 height 5
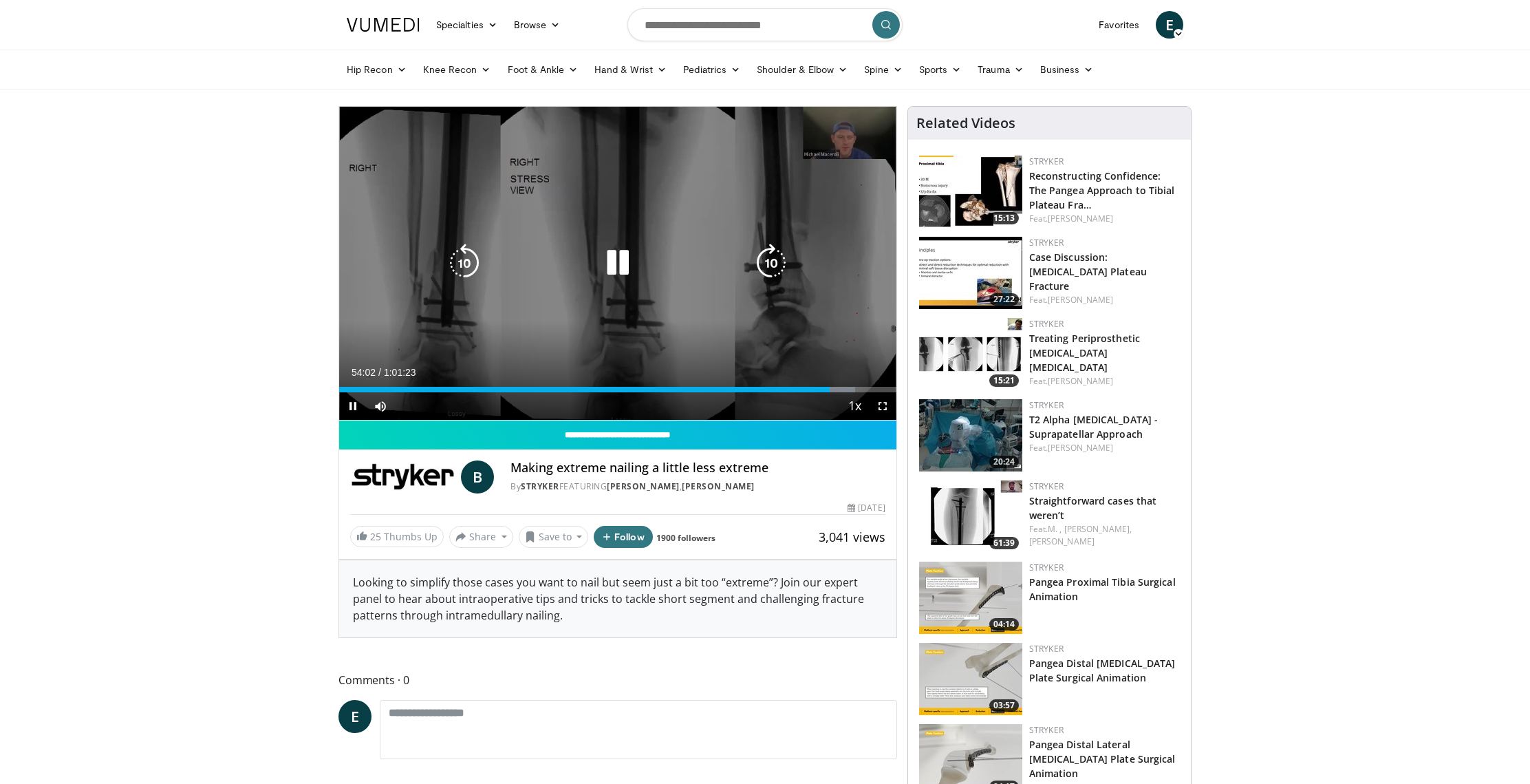
click at [769, 254] on icon "Video Player" at bounding box center [771, 263] width 39 height 39
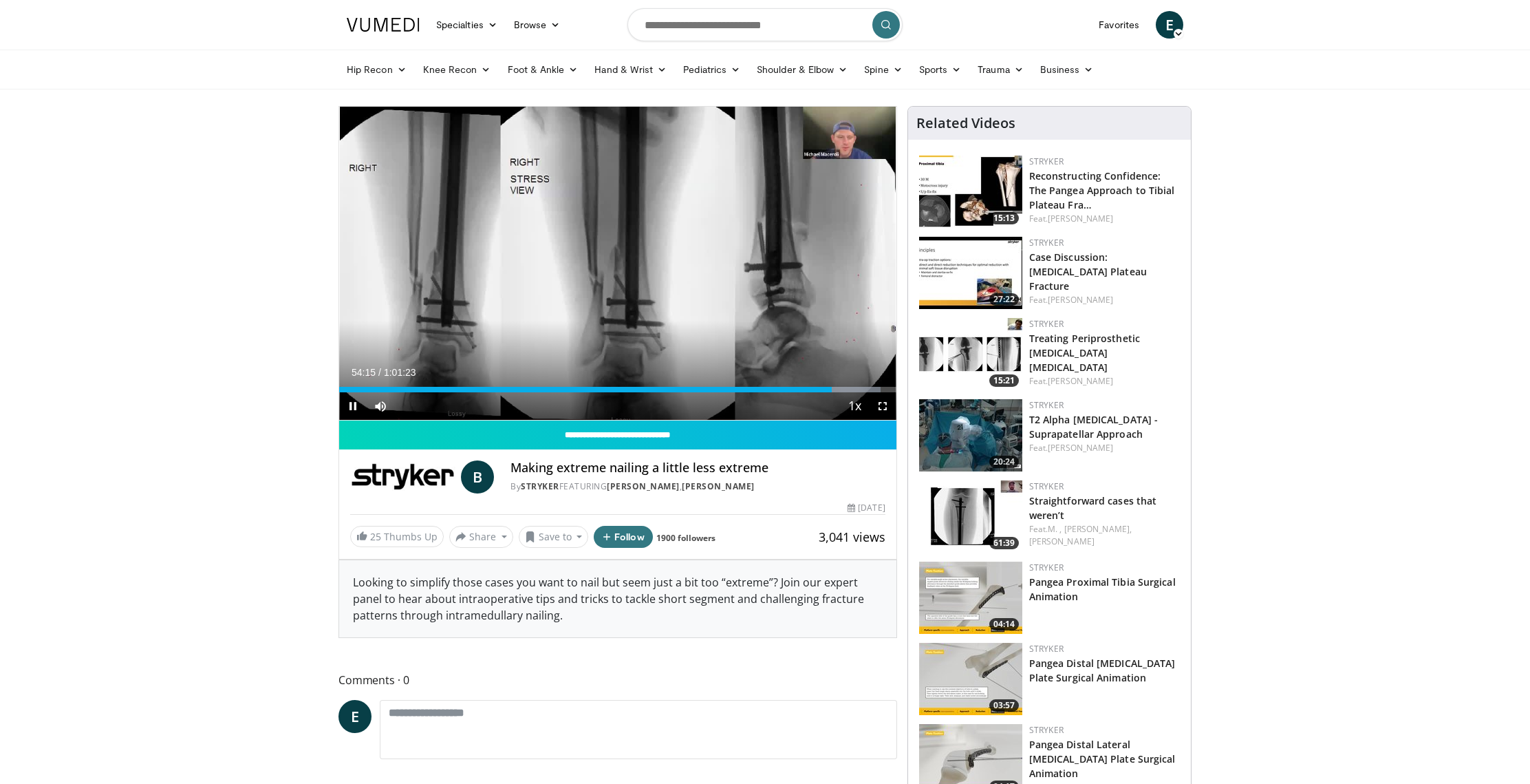
click at [769, 254] on div "10 seconds Tap to unmute" at bounding box center [618, 263] width 557 height 313
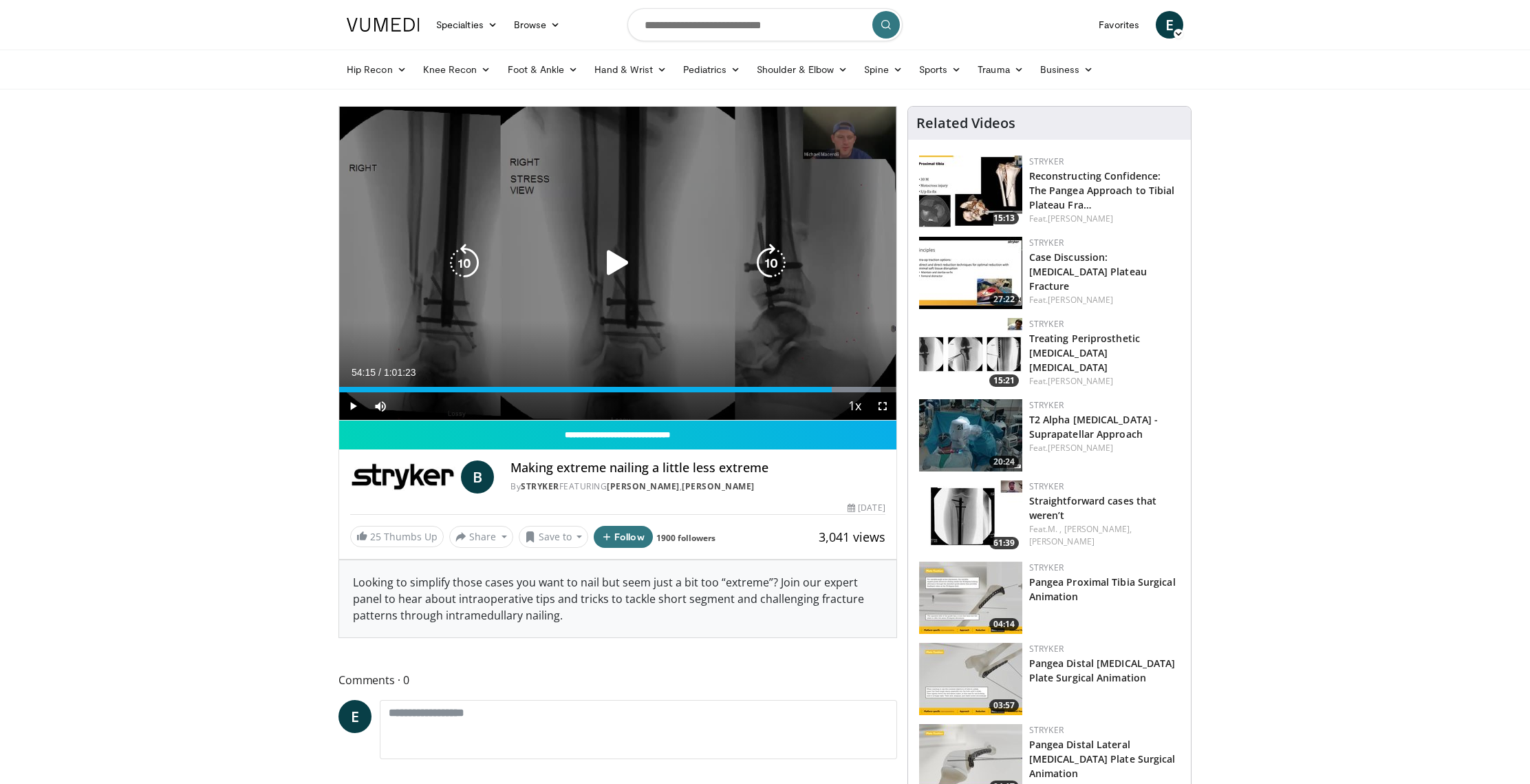
click at [766, 260] on icon "Video Player" at bounding box center [771, 263] width 39 height 39
click at [607, 263] on icon "Video Player" at bounding box center [618, 263] width 39 height 39
